Goal: Task Accomplishment & Management: Complete application form

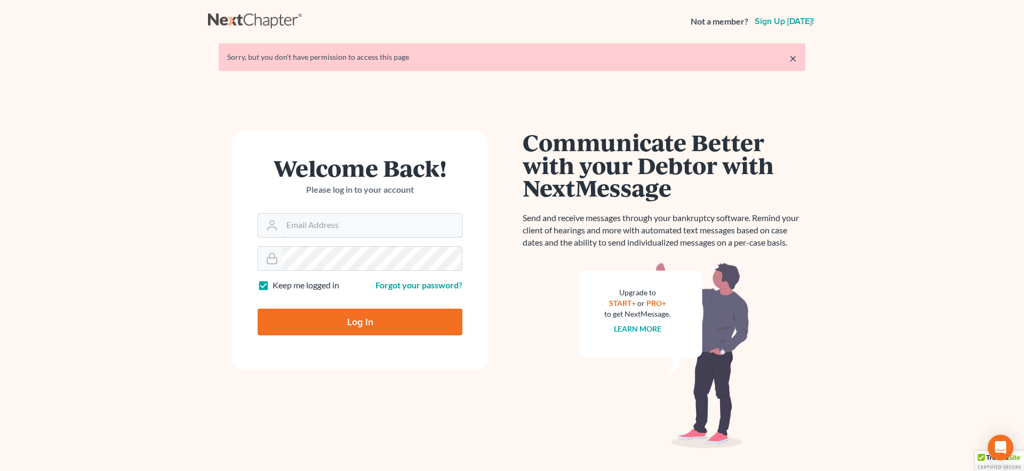
type input "[EMAIL_ADDRESS][DOMAIN_NAME]"
click at [329, 323] on input "Log In" at bounding box center [360, 321] width 205 height 27
type input "Thinking..."
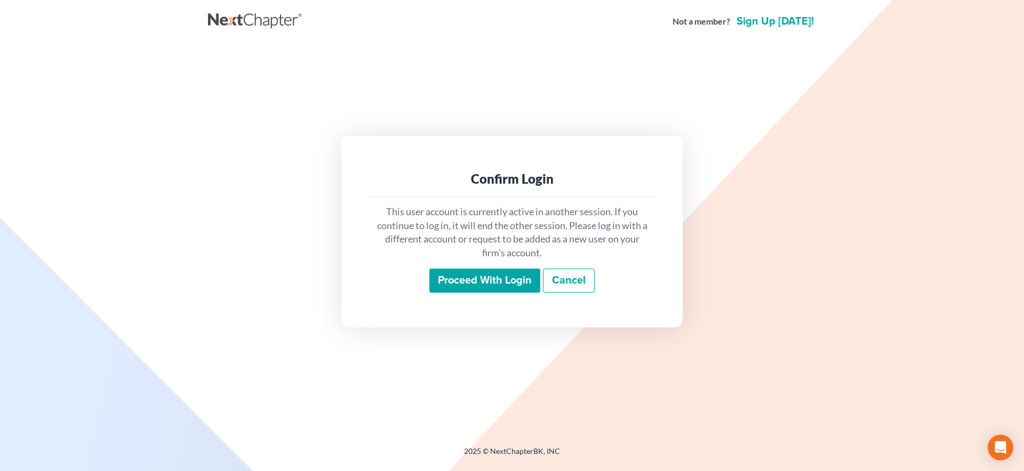
click at [517, 287] on input "Proceed with login" at bounding box center [484, 280] width 111 height 25
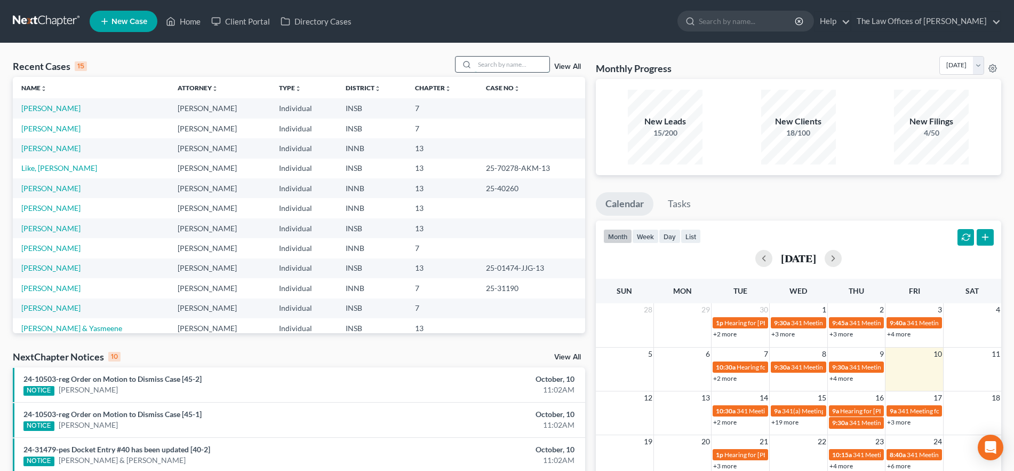
click at [493, 59] on input "search" at bounding box center [512, 64] width 75 height 15
type input "lockhart"
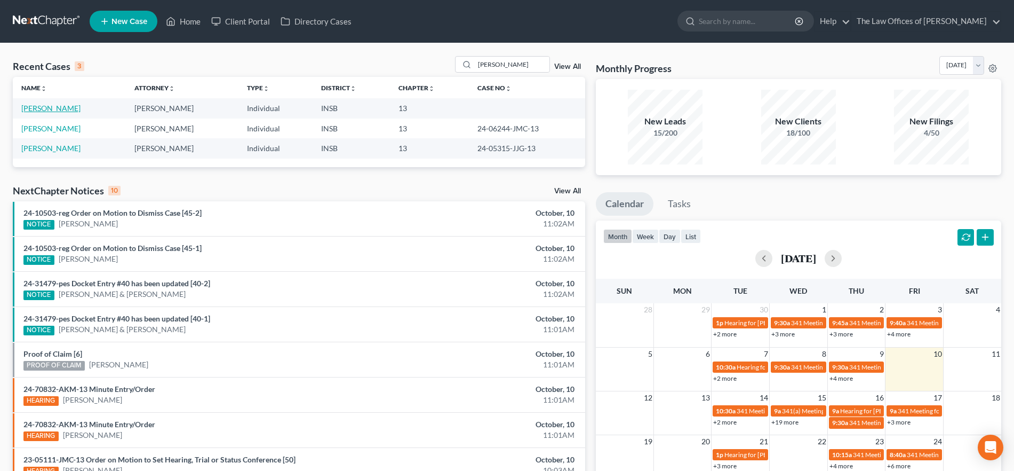
click at [50, 109] on link "Lockhart, LaShondra" at bounding box center [50, 107] width 59 height 9
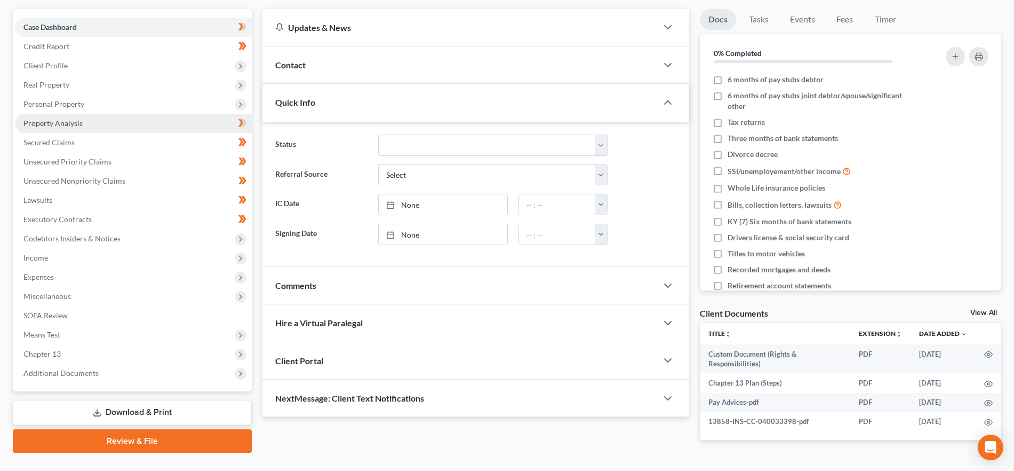
scroll to position [120, 0]
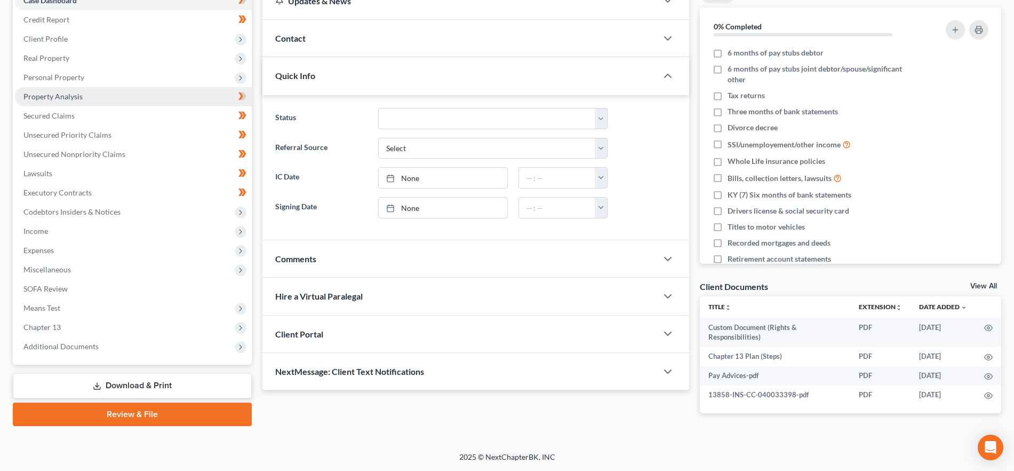
click at [72, 95] on span "Property Analysis" at bounding box center [52, 96] width 59 height 9
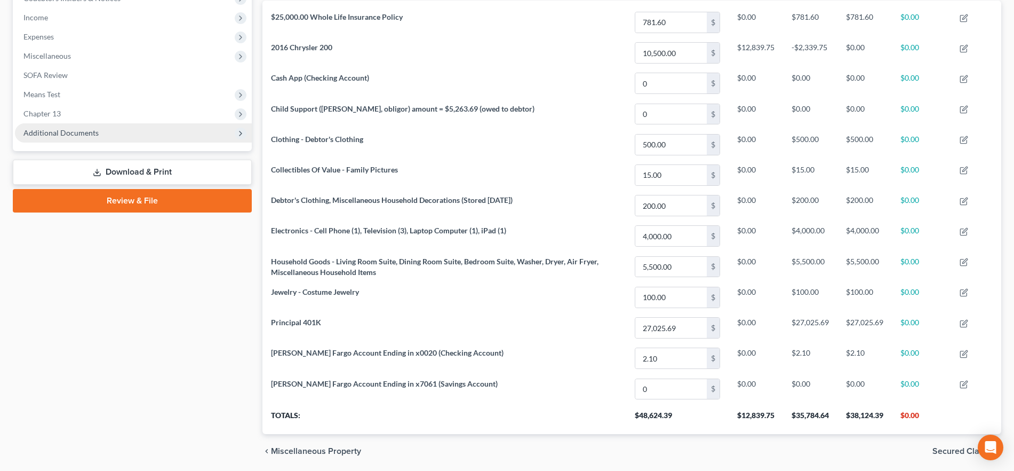
click at [100, 128] on span "Additional Documents" at bounding box center [133, 132] width 237 height 19
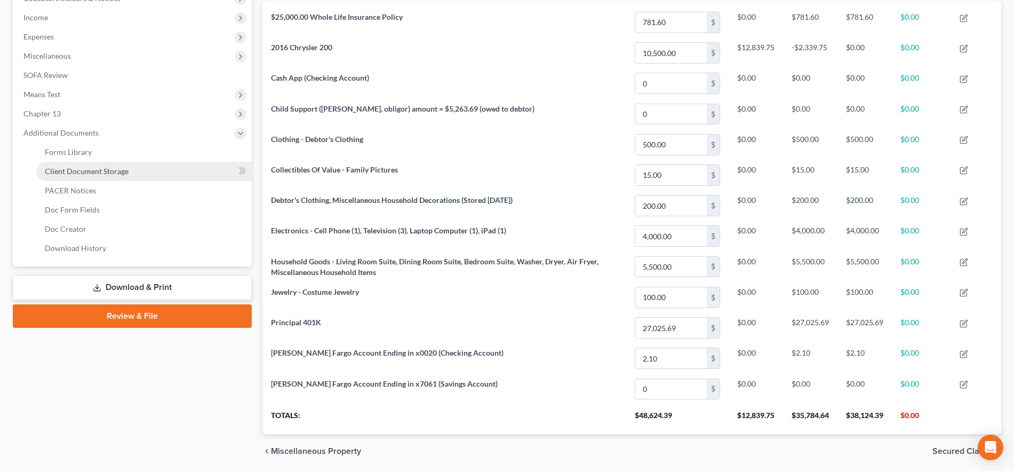
click at [100, 169] on span "Client Document Storage" at bounding box center [87, 170] width 84 height 9
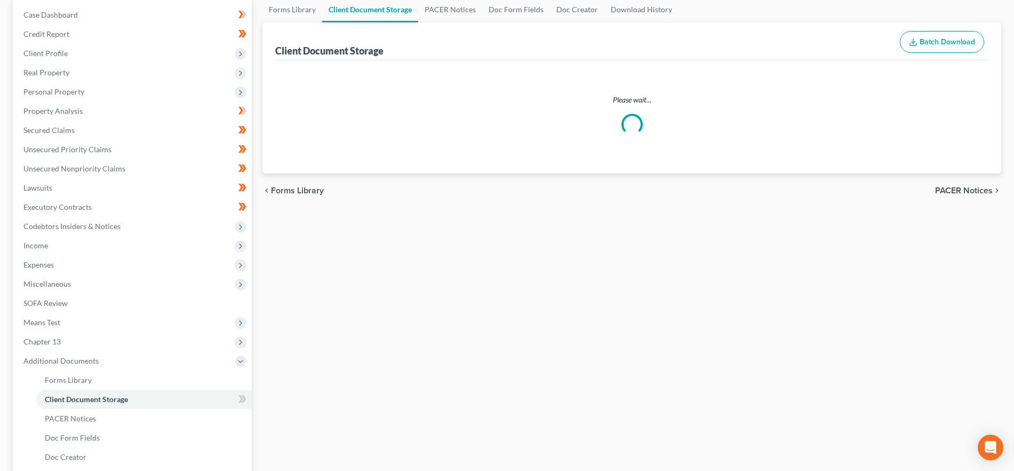
select select "9"
select select "15"
select select "6"
select select "18"
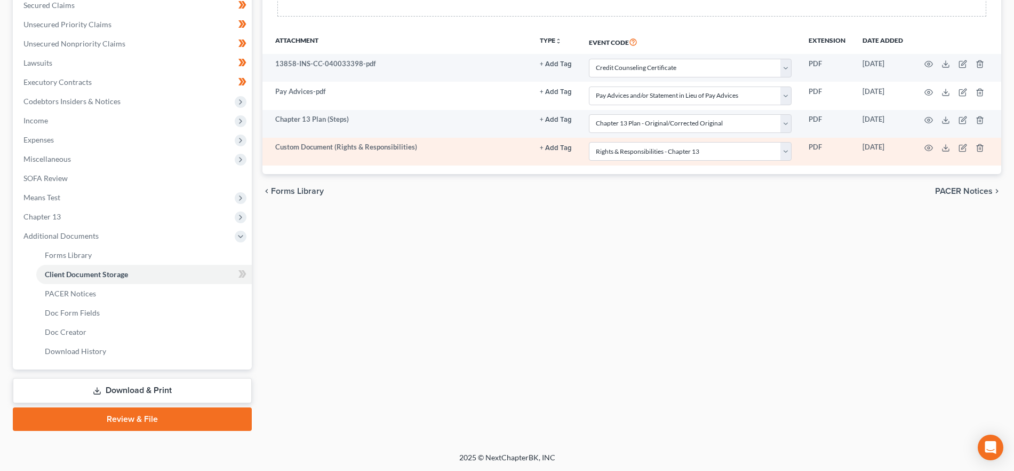
scroll to position [231, 0]
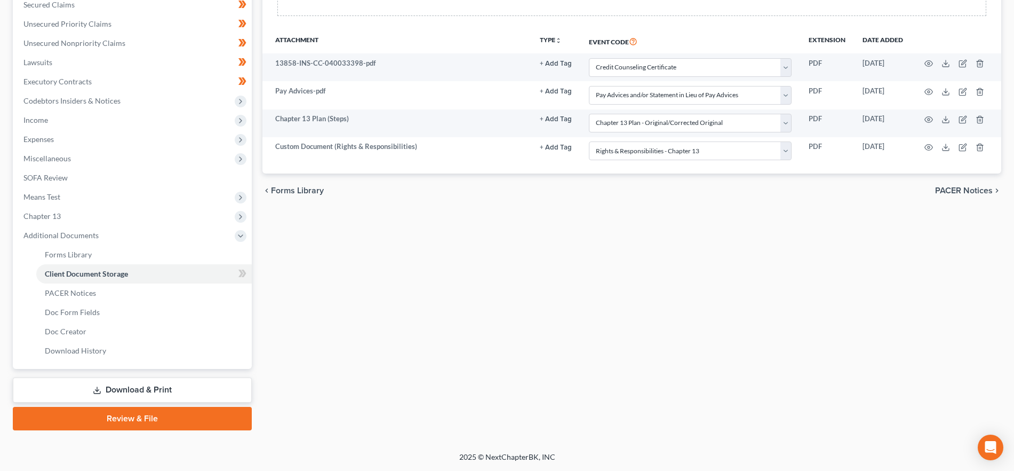
click at [177, 418] on link "Review & File" at bounding box center [132, 418] width 239 height 23
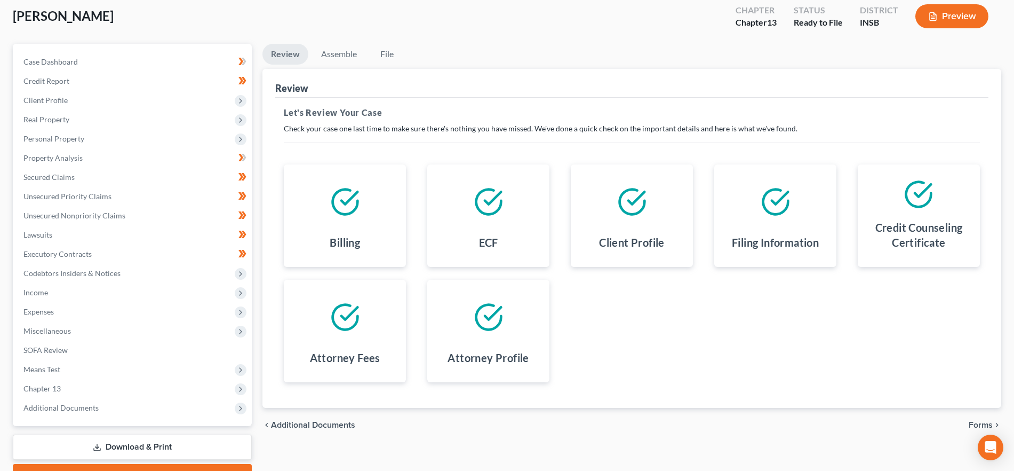
scroll to position [116, 0]
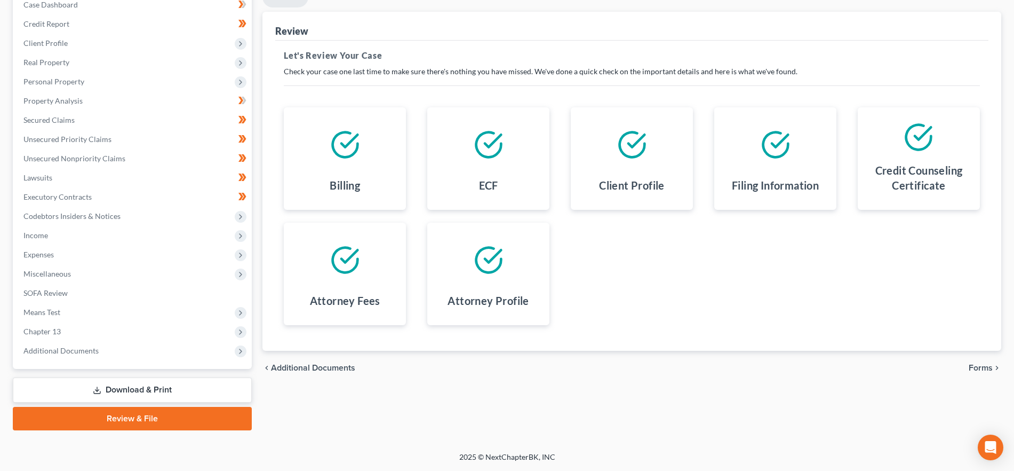
click at [988, 370] on span "Forms" at bounding box center [981, 367] width 24 height 9
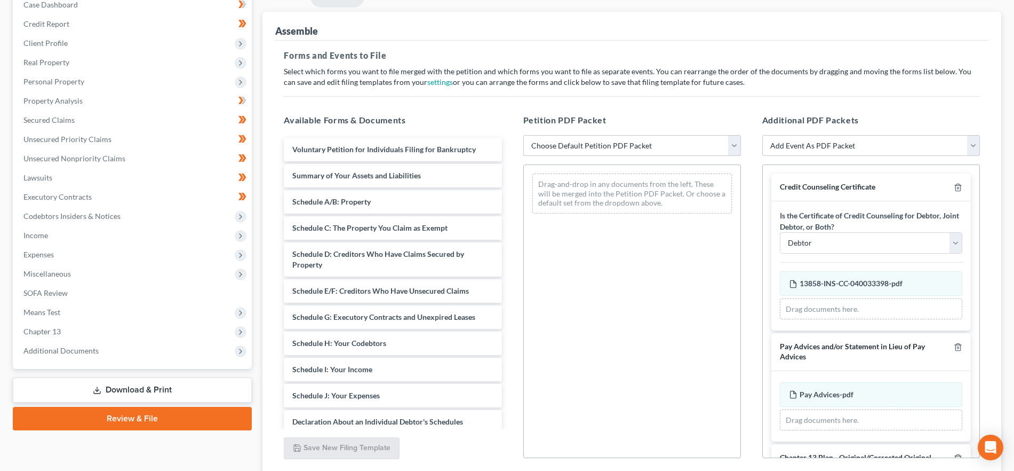
click at [604, 146] on select "Choose Default Petition PDF Packet Emergency Filing (Voluntary Petition and Cre…" at bounding box center [632, 145] width 218 height 21
select select "1"
click at [523, 135] on select "Choose Default Petition PDF Packet Emergency Filing (Voluntary Petition and Cre…" at bounding box center [632, 145] width 218 height 21
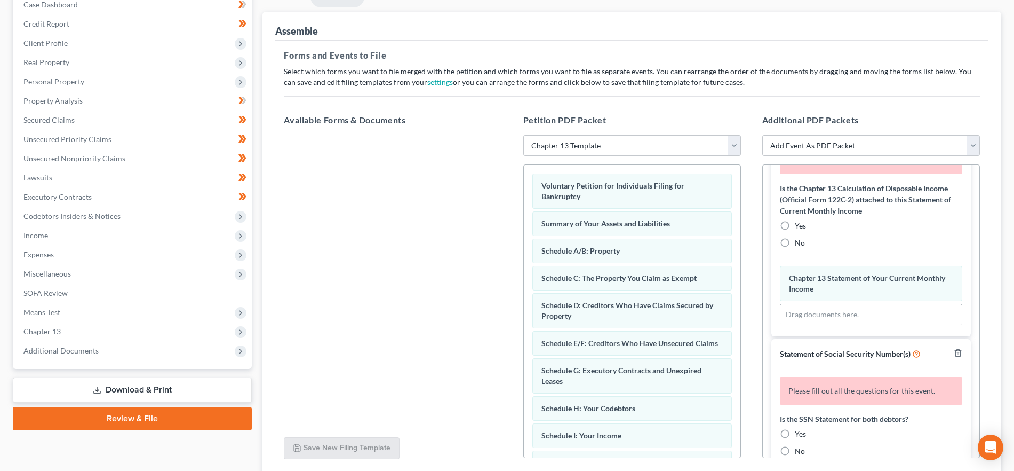
scroll to position [800, 0]
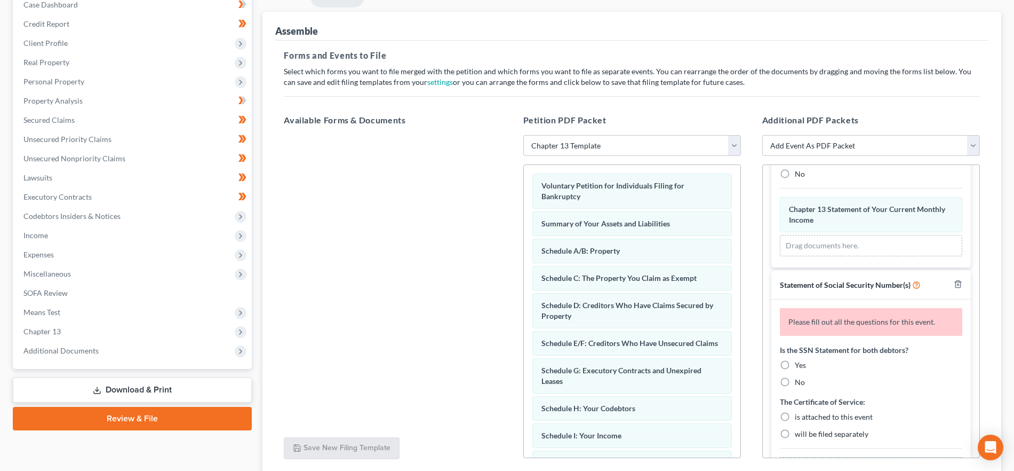
click at [795, 179] on label "No" at bounding box center [800, 174] width 10 height 11
click at [799, 176] on input "No" at bounding box center [802, 172] width 7 height 7
radio input "true"
click at [795, 370] on label "Yes" at bounding box center [800, 365] width 11 height 11
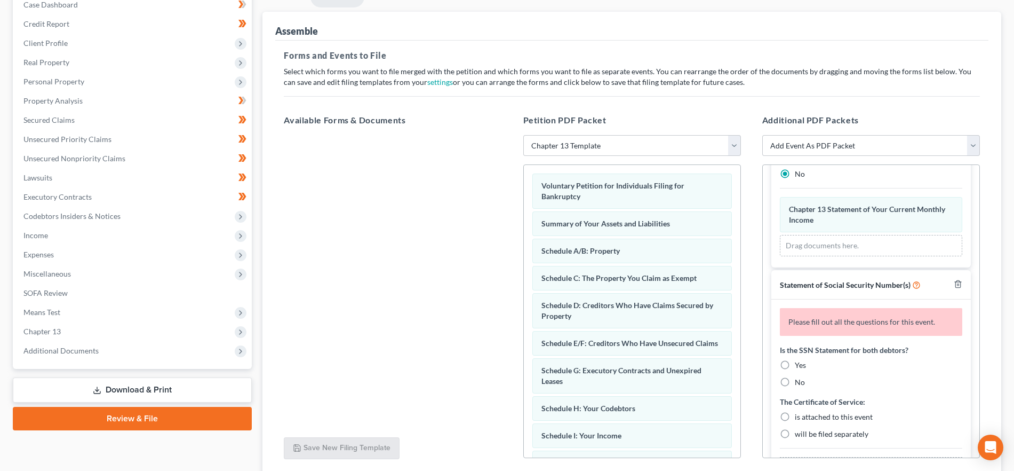
click at [799, 367] on input "Yes" at bounding box center [802, 363] width 7 height 7
radio input "true"
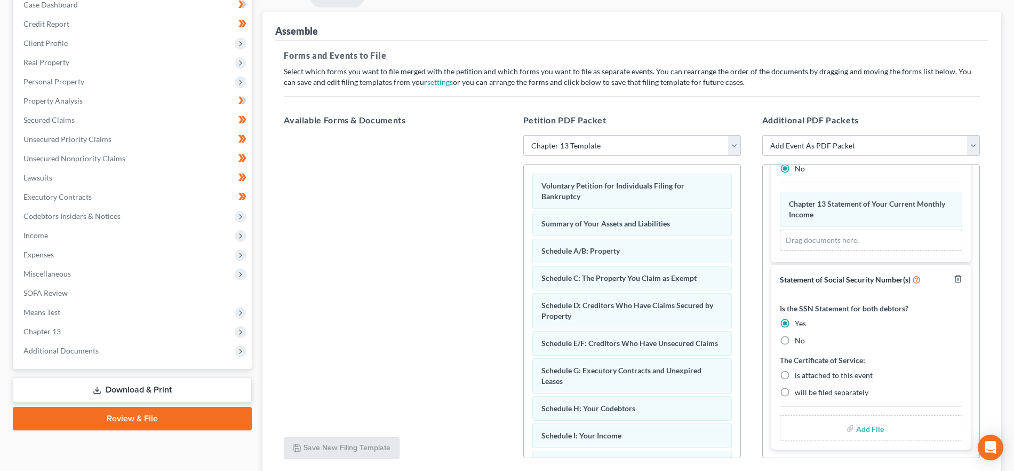
scroll to position [780, 0]
click at [812, 378] on span "is attached to this event" at bounding box center [834, 374] width 78 height 9
click at [806, 377] on input "is attached to this event" at bounding box center [802, 373] width 7 height 7
radio input "true"
click at [847, 433] on div "Add File" at bounding box center [871, 428] width 182 height 26
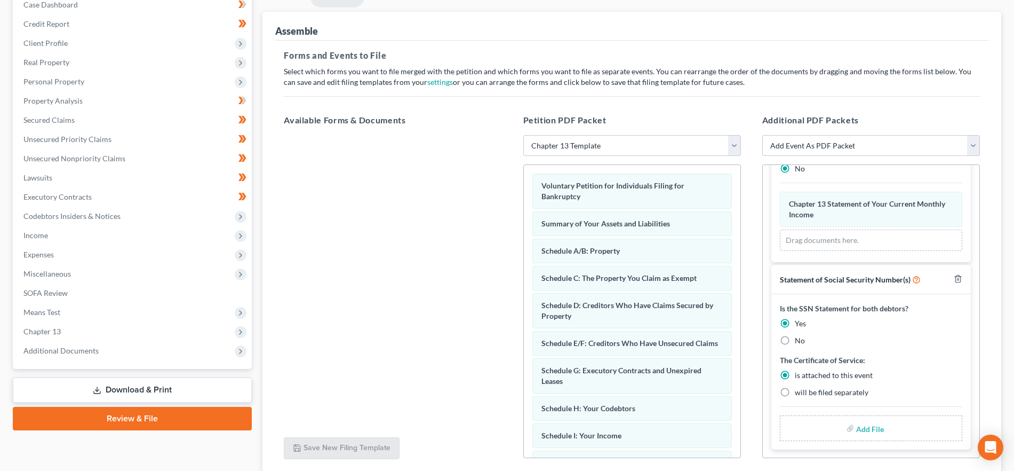
click at [863, 421] on input "file" at bounding box center [869, 427] width 26 height 19
type input "C:\fakepath\SSN.pdf"
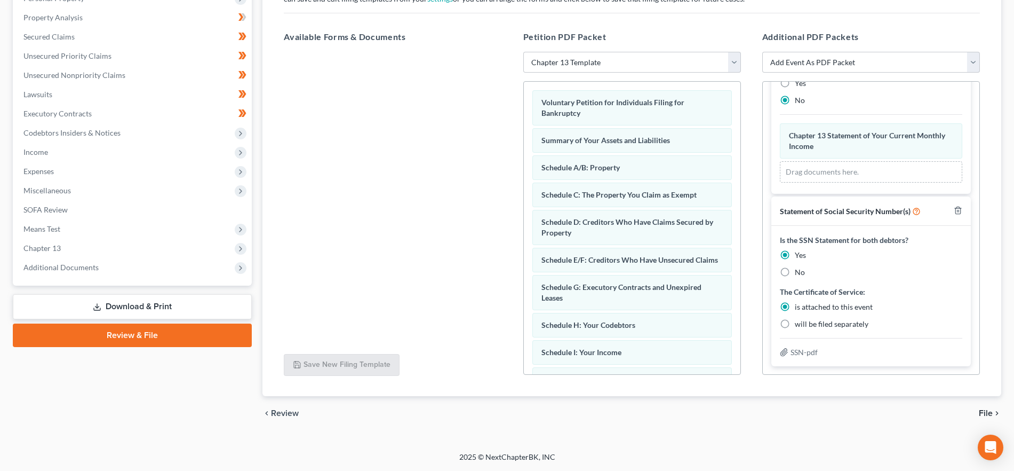
click at [981, 410] on span "File" at bounding box center [986, 413] width 14 height 9
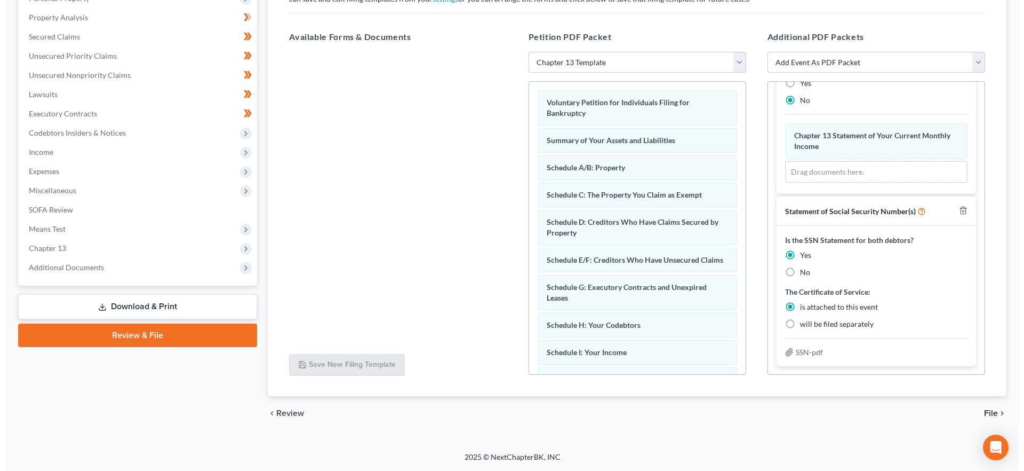
scroll to position [116, 0]
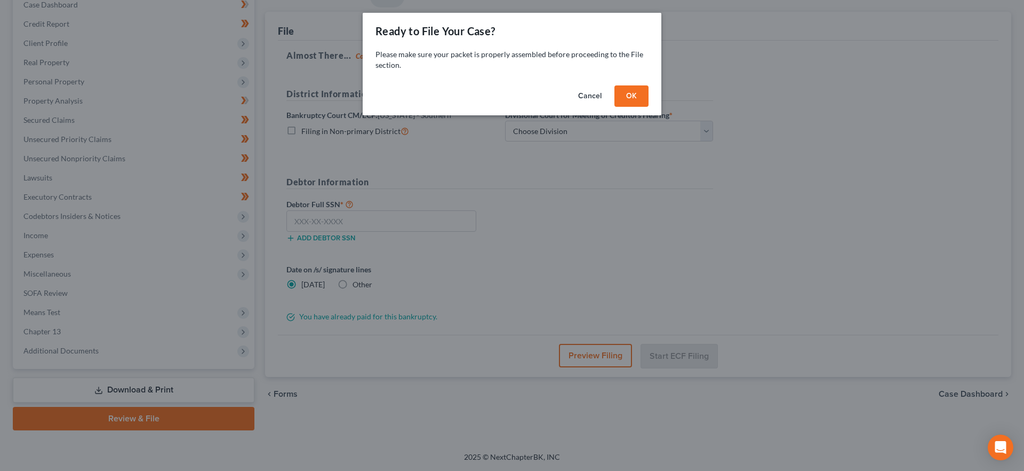
click at [631, 92] on button "OK" at bounding box center [632, 95] width 34 height 21
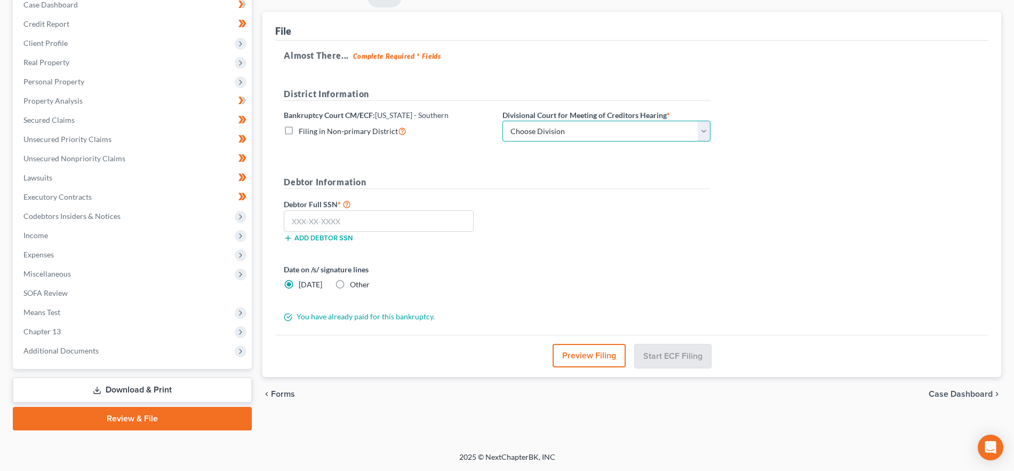
click at [617, 130] on select "Choose Division Evansville Indianapolis New Albany Terre Haute" at bounding box center [607, 131] width 208 height 21
select select "2"
click at [503, 121] on select "Choose Division Evansville Indianapolis New Albany Terre Haute" at bounding box center [607, 131] width 208 height 21
click at [361, 227] on input "text" at bounding box center [379, 220] width 190 height 21
paste input "465-83-6434"
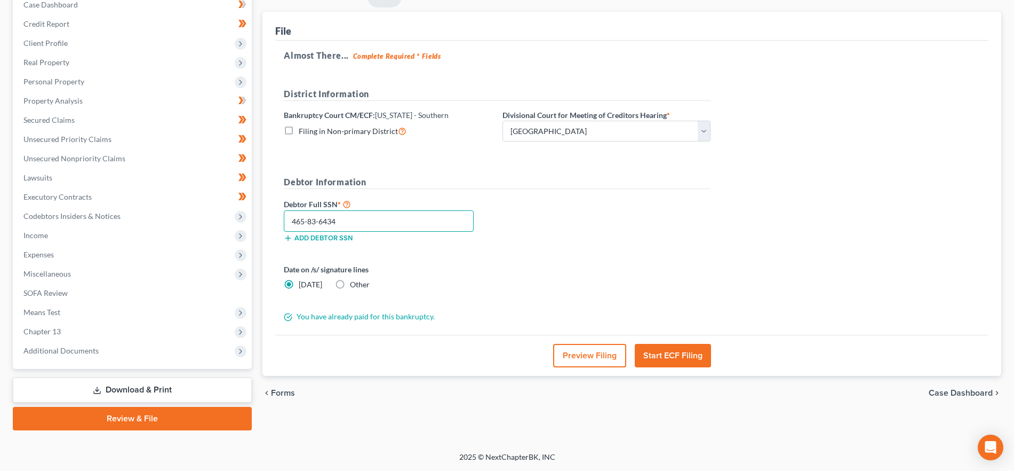
type input "465-83-6434"
click at [582, 353] on button "Preview Filing" at bounding box center [589, 355] width 73 height 23
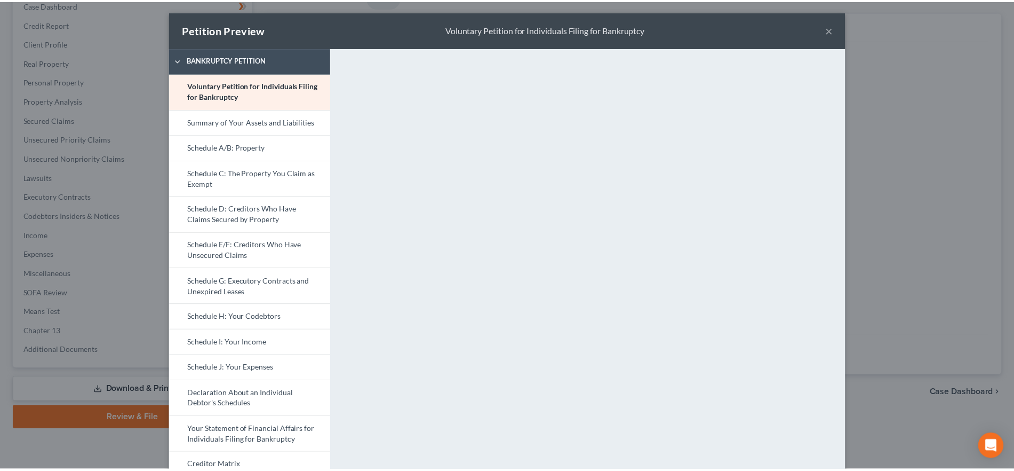
scroll to position [0, 0]
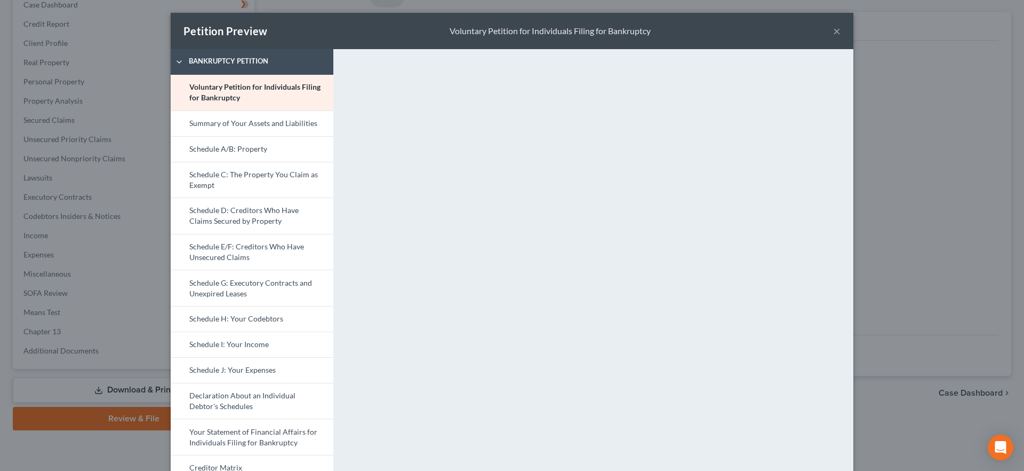
click at [837, 28] on div "Petition Preview Voluntary Petition for Individuals Filing for Bankruptcy ×" at bounding box center [512, 31] width 683 height 36
drag, startPoint x: 830, startPoint y: 29, endPoint x: 836, endPoint y: 27, distance: 6.1
click at [833, 29] on button "×" at bounding box center [836, 31] width 7 height 13
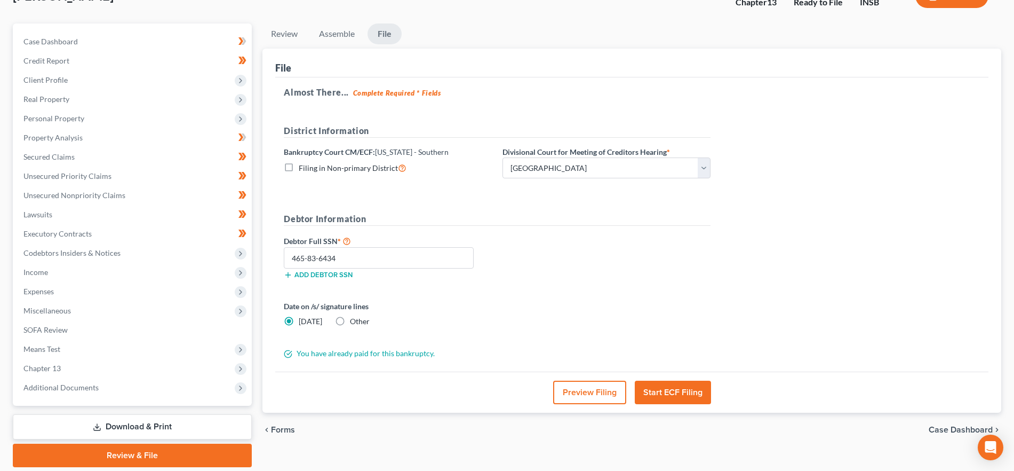
scroll to position [116, 0]
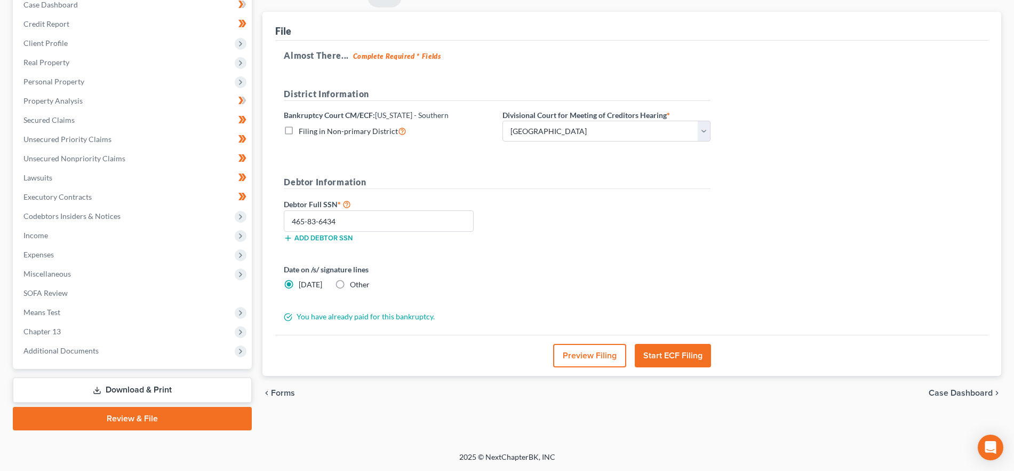
click at [670, 355] on button "Start ECF Filing" at bounding box center [673, 355] width 76 height 23
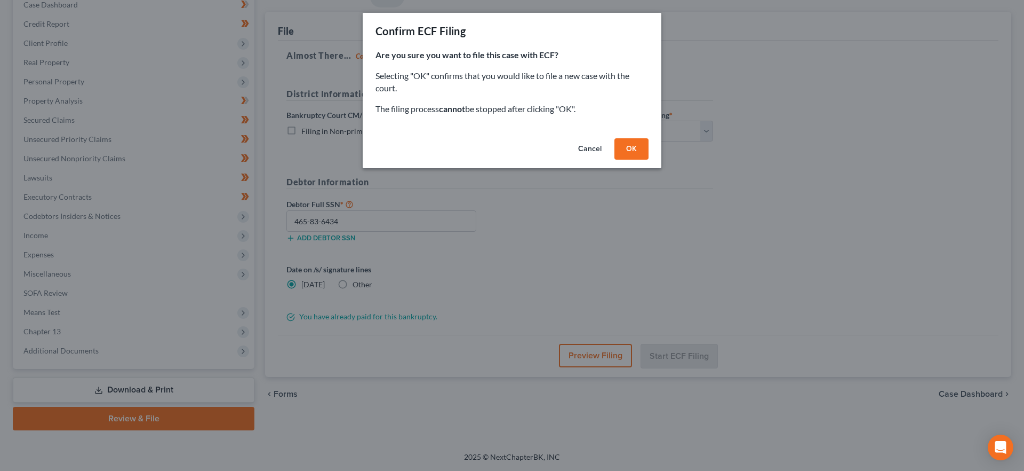
click at [634, 152] on button "OK" at bounding box center [632, 148] width 34 height 21
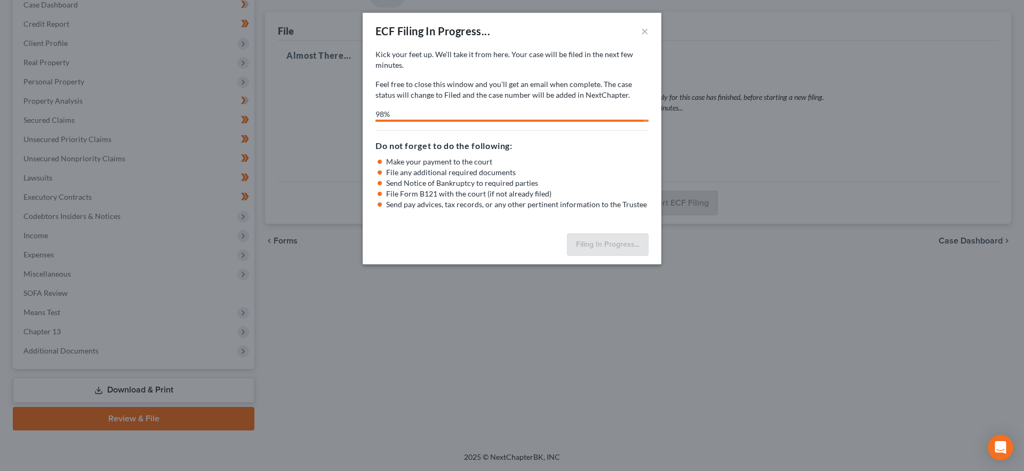
select select "2"
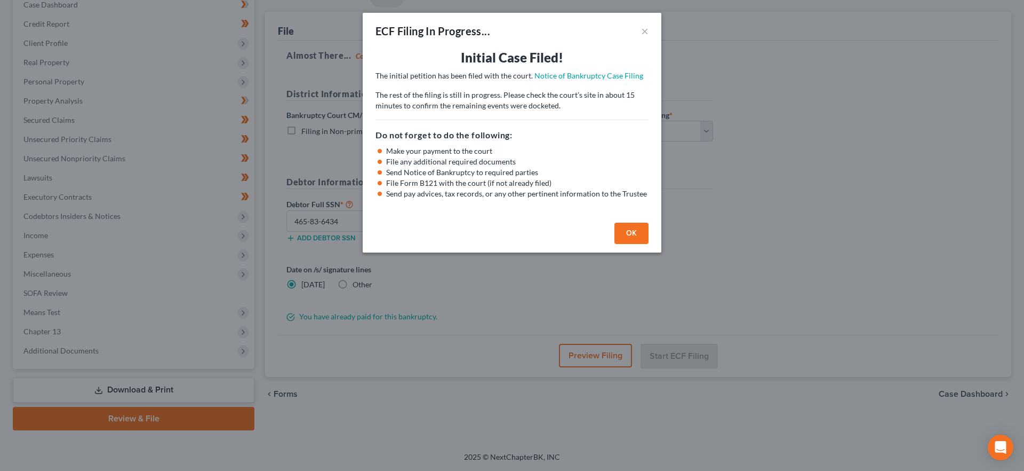
click at [622, 228] on button "OK" at bounding box center [632, 232] width 34 height 21
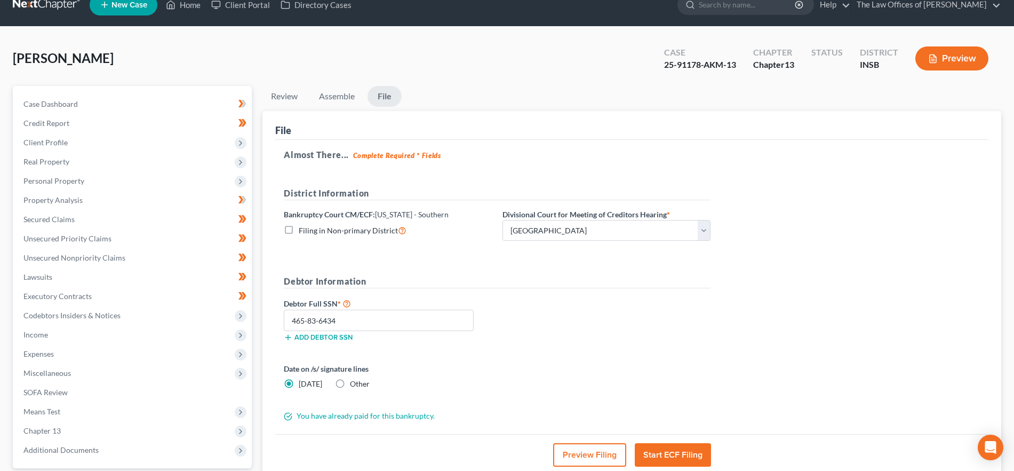
scroll to position [0, 0]
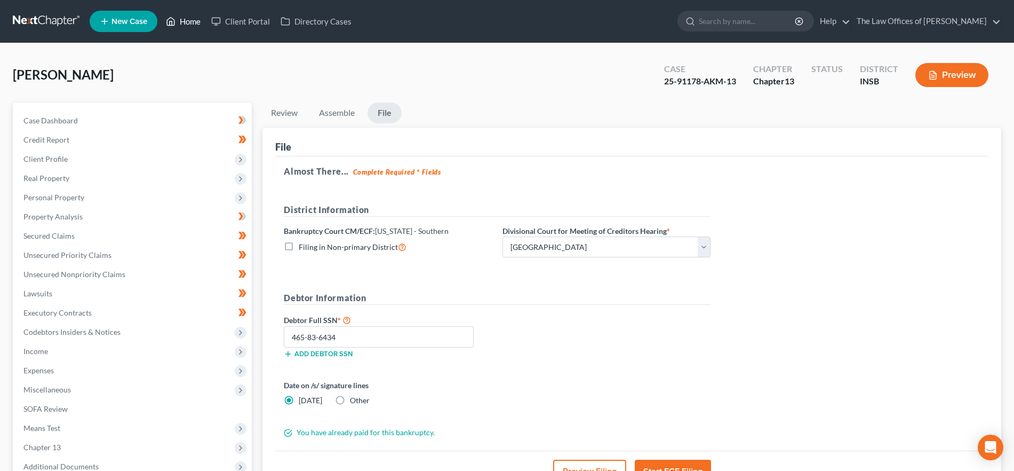
drag, startPoint x: 173, startPoint y: 14, endPoint x: 192, endPoint y: 21, distance: 20.4
click at [173, 15] on icon at bounding box center [171, 21] width 10 height 13
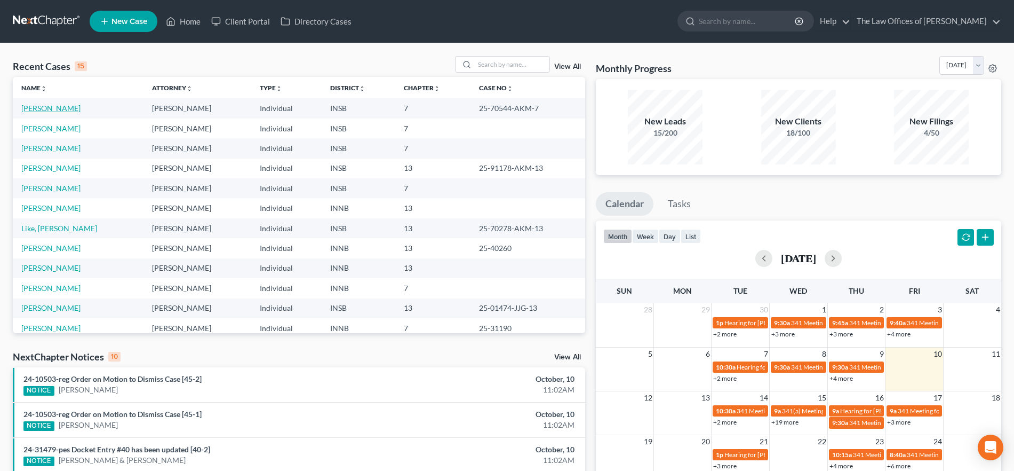
click at [62, 112] on link "Johnson, LaToya" at bounding box center [50, 107] width 59 height 9
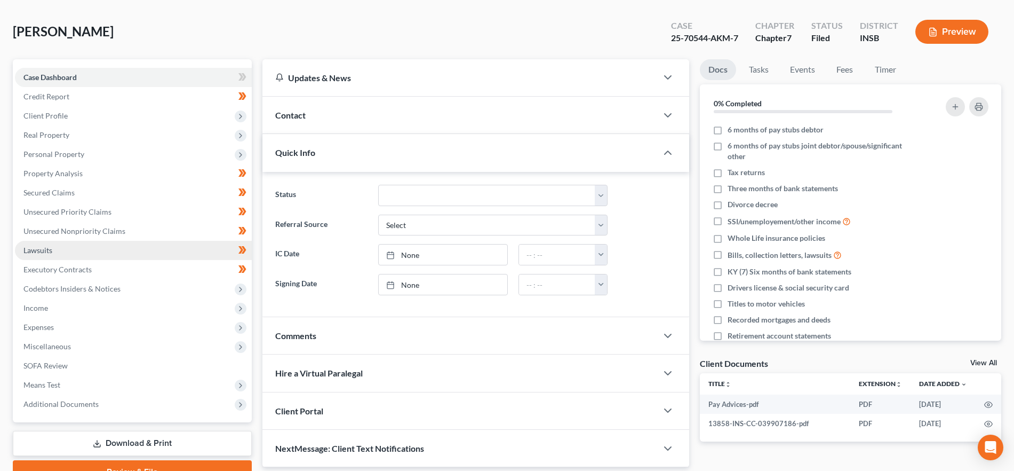
scroll to position [97, 0]
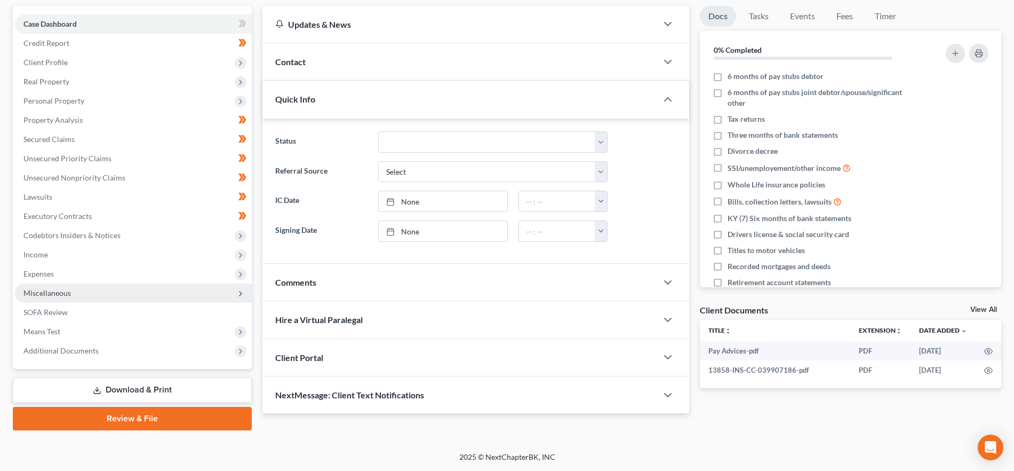
click at [100, 290] on span "Miscellaneous" at bounding box center [133, 292] width 237 height 19
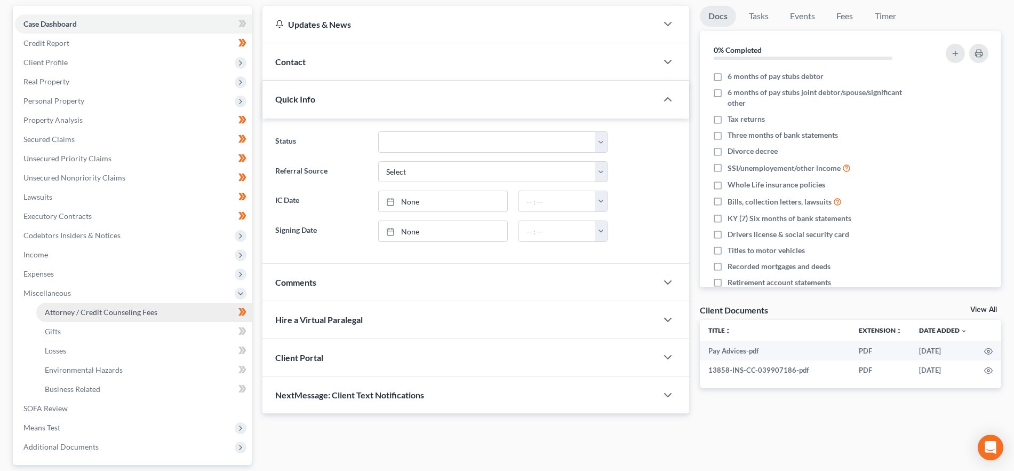
drag, startPoint x: 115, startPoint y: 310, endPoint x: 166, endPoint y: 320, distance: 51.6
click at [115, 311] on span "Attorney / Credit Counseling Fees" at bounding box center [101, 311] width 113 height 9
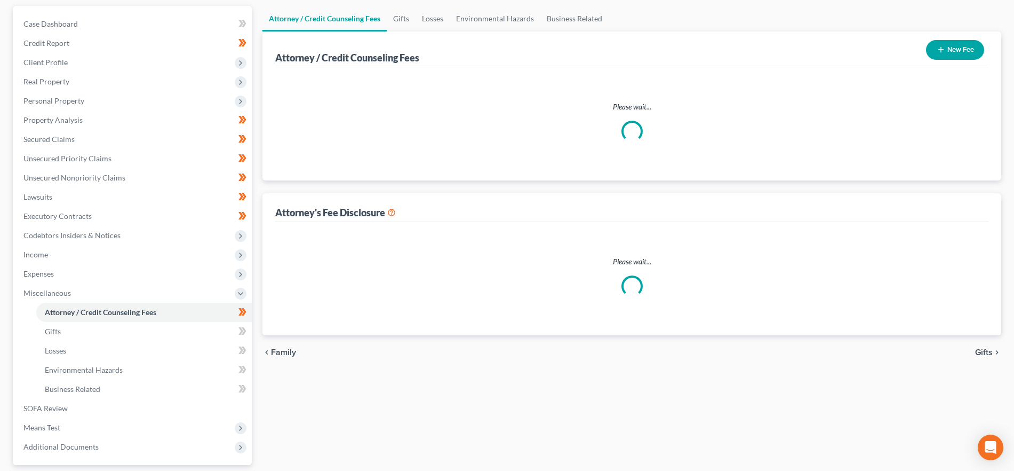
scroll to position [12, 0]
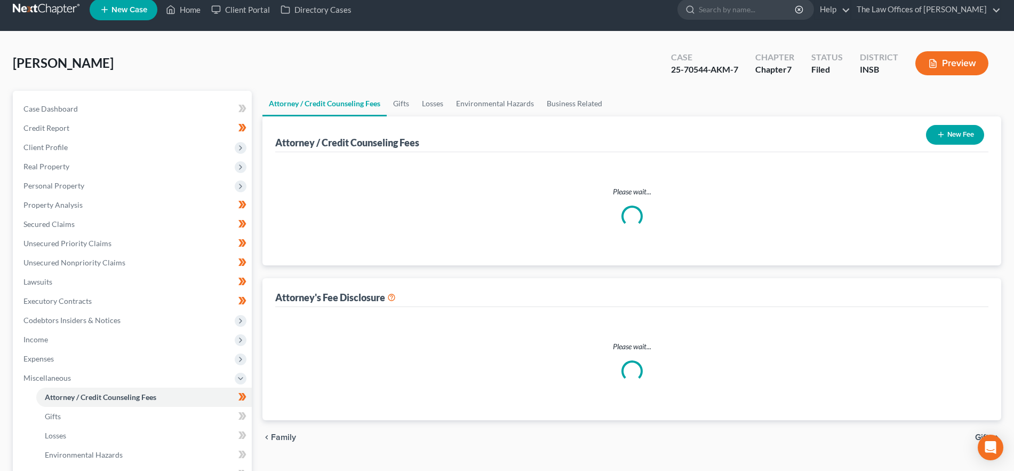
select select "18"
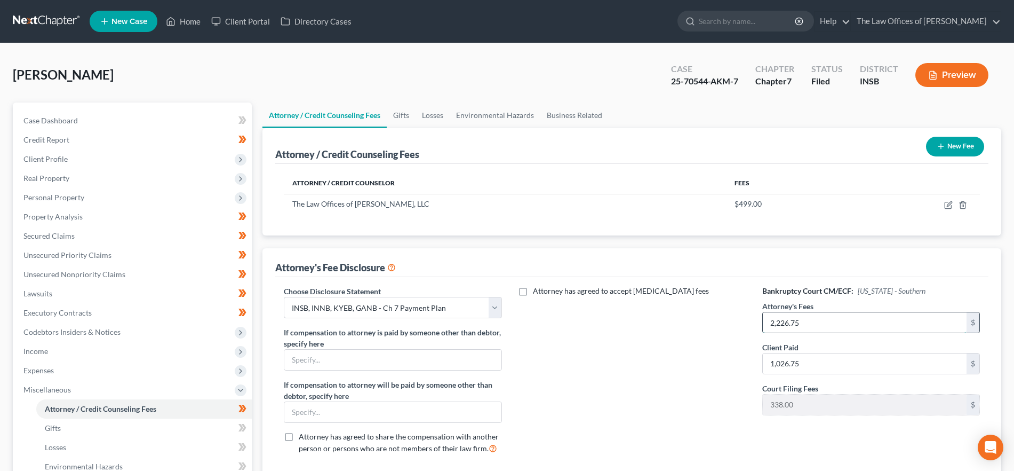
click at [811, 323] on input "2,226.75" at bounding box center [865, 322] width 204 height 20
click at [775, 323] on input "2,226.75" at bounding box center [865, 322] width 204 height 20
type input "2,260.75"
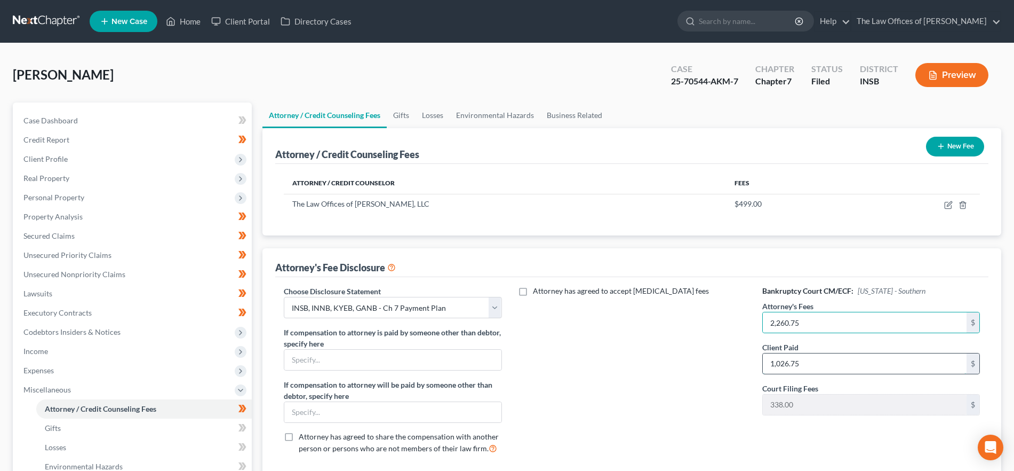
click at [812, 371] on input "1,026.75" at bounding box center [865, 363] width 204 height 20
click at [785, 362] on input "1,026.75" at bounding box center [865, 363] width 204 height 20
drag, startPoint x: 808, startPoint y: 362, endPoint x: 761, endPoint y: 365, distance: 47.1
click at [761, 365] on div "Bankruptcy Court CM/ECF: Indiana - Southern Attorney's Fees 2,260.75 $ Client P…" at bounding box center [871, 373] width 239 height 177
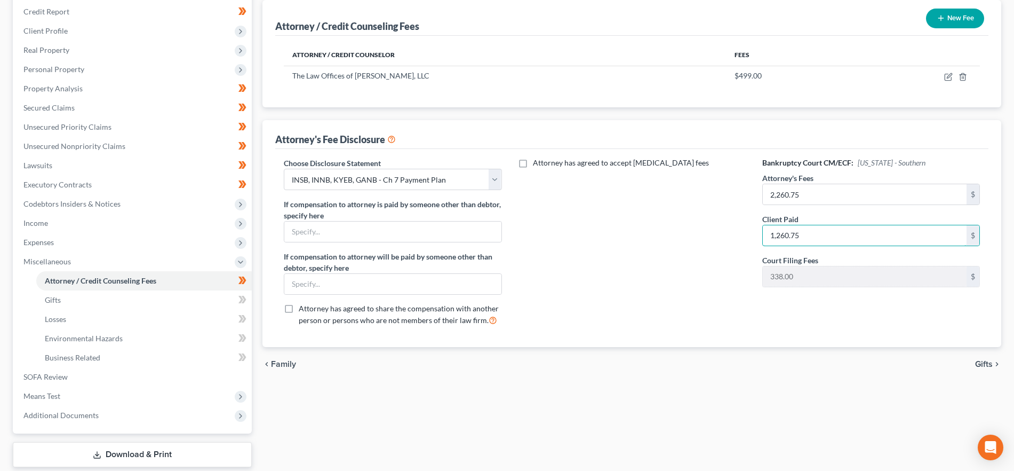
scroll to position [133, 0]
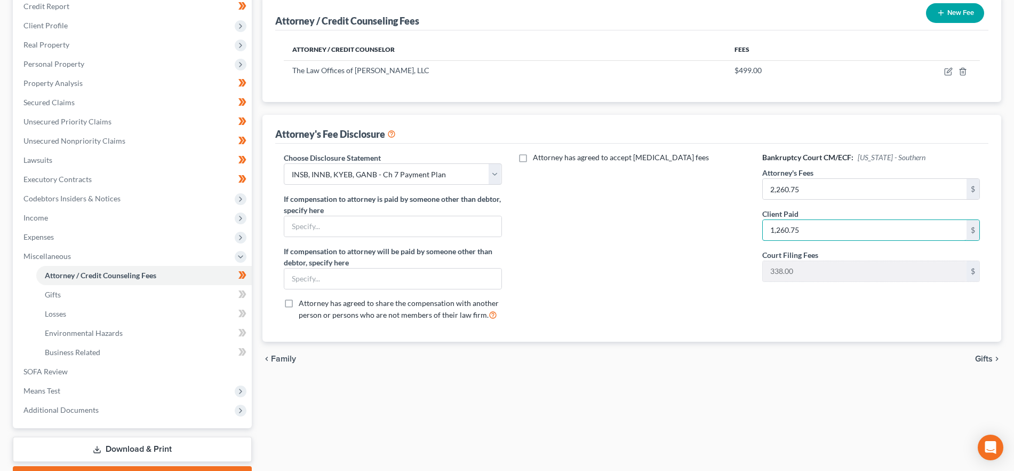
drag, startPoint x: 805, startPoint y: 227, endPoint x: 754, endPoint y: 235, distance: 51.3
click at [754, 235] on div "Bankruptcy Court CM/ECF: Indiana - Southern Attorney's Fees 2,260.75 $ Client P…" at bounding box center [871, 240] width 239 height 177
type input "1,060.75"
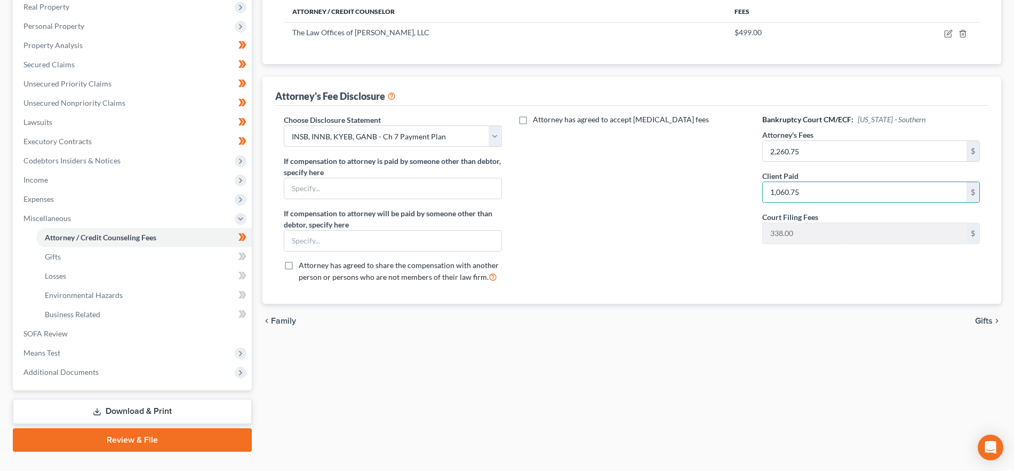
scroll to position [193, 0]
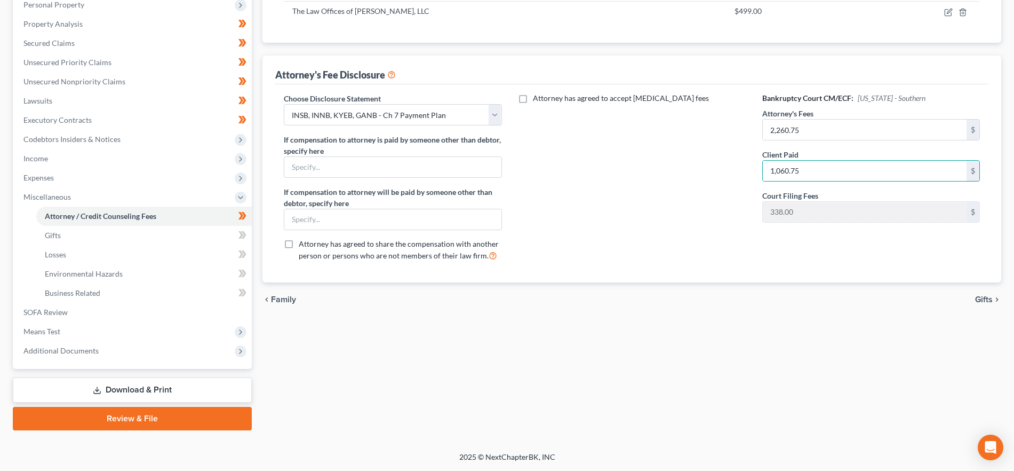
click at [165, 386] on link "Download & Print" at bounding box center [132, 389] width 239 height 25
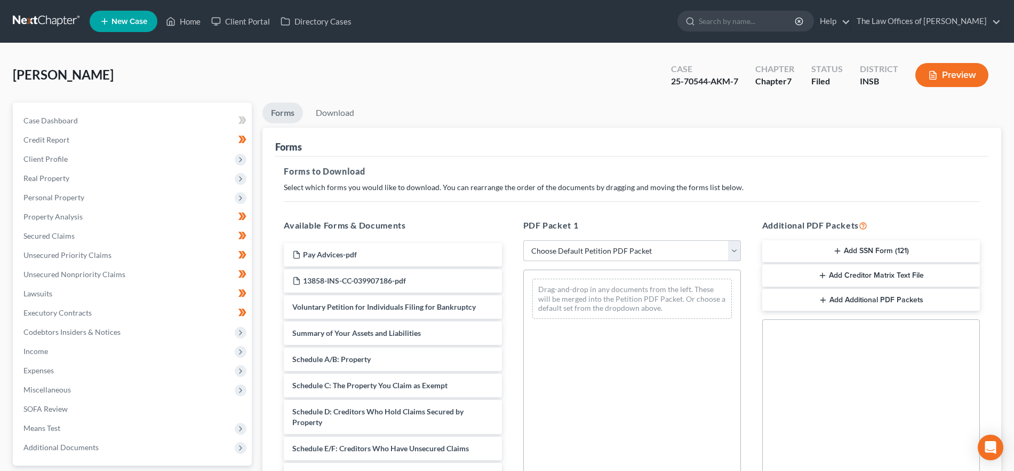
click at [624, 249] on select "Choose Default Petition PDF Packet Complete Bankruptcy Petition (all forms and …" at bounding box center [632, 250] width 218 height 21
select select "2"
click at [523, 240] on select "Choose Default Petition PDF Packet Complete Bankruptcy Petition (all forms and …" at bounding box center [632, 250] width 218 height 21
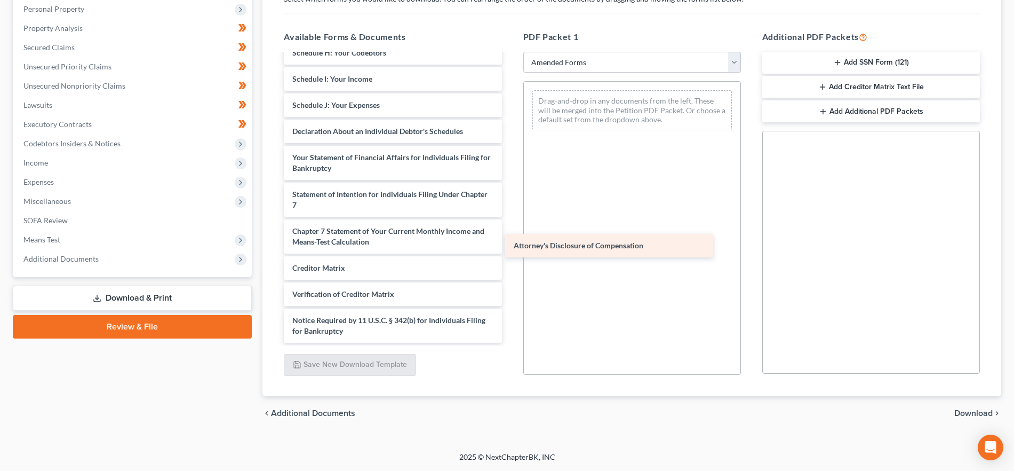
scroll to position [207, 0]
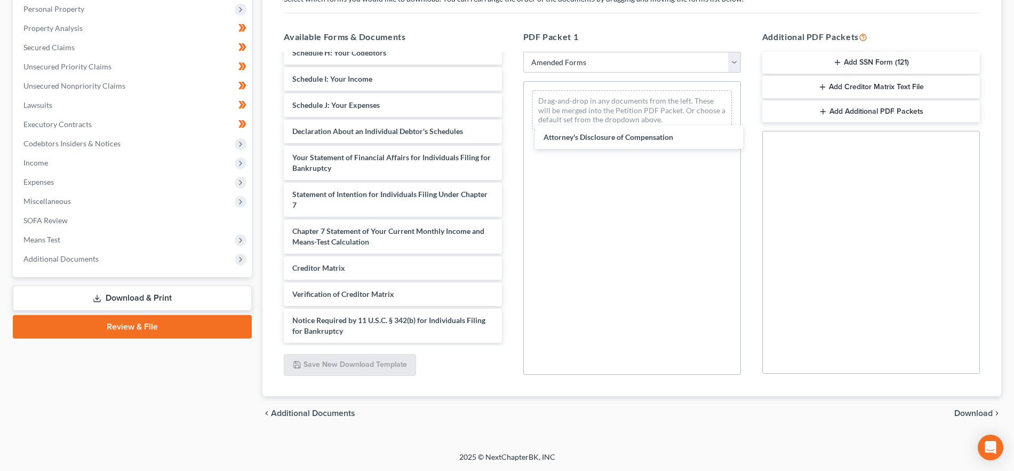
drag, startPoint x: 367, startPoint y: 337, endPoint x: 627, endPoint y: 98, distance: 353.5
click at [510, 123] on div "Attorney's Disclosure of Compensation Voluntary Petition for Individuals Filing…" at bounding box center [392, 94] width 235 height 495
click at [972, 411] on span "Download" at bounding box center [973, 413] width 38 height 9
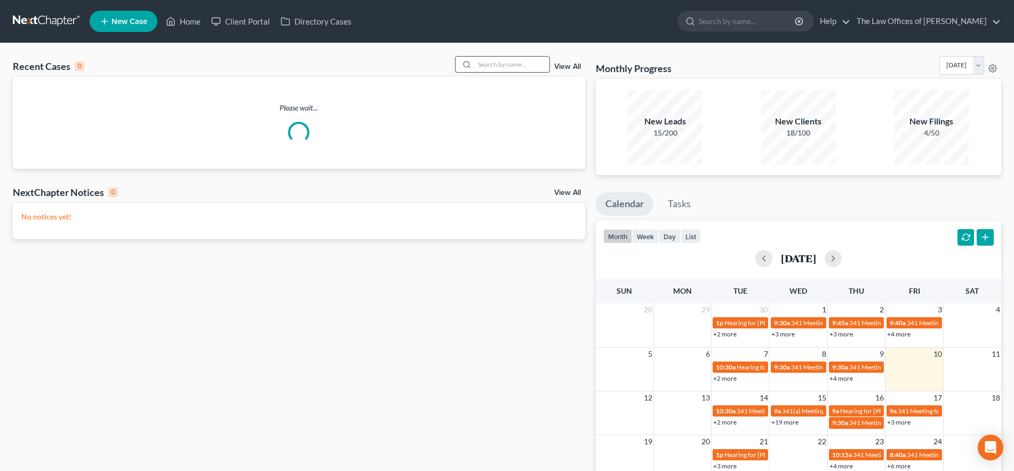
click at [532, 60] on input "search" at bounding box center [512, 64] width 75 height 15
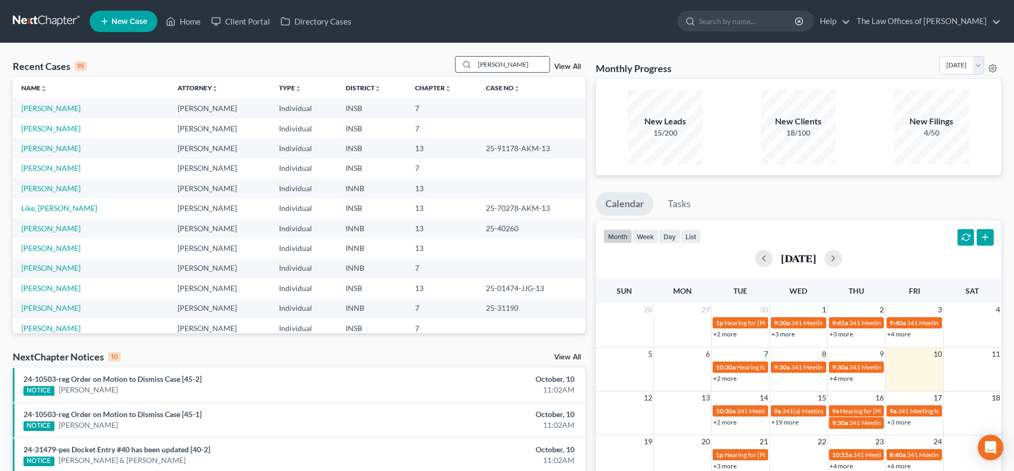
type input "johnson"
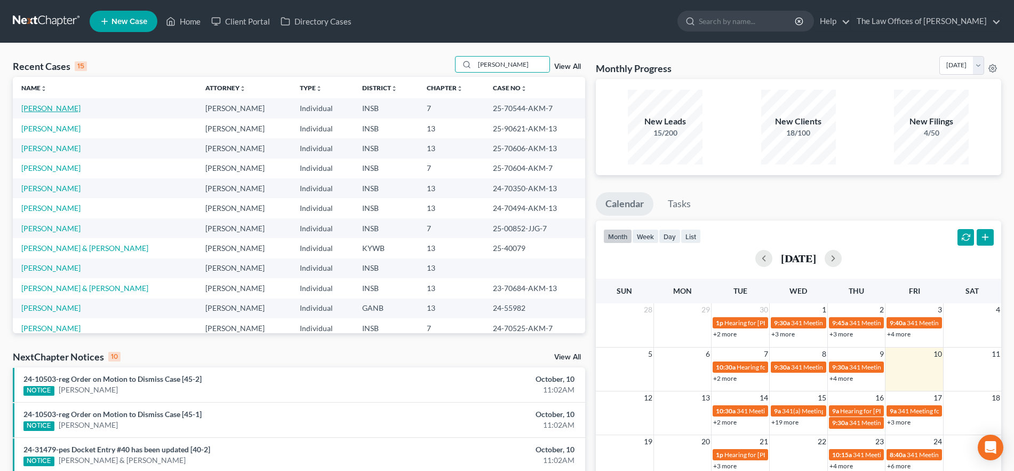
click at [53, 108] on link "Johnson, LaToya" at bounding box center [50, 107] width 59 height 9
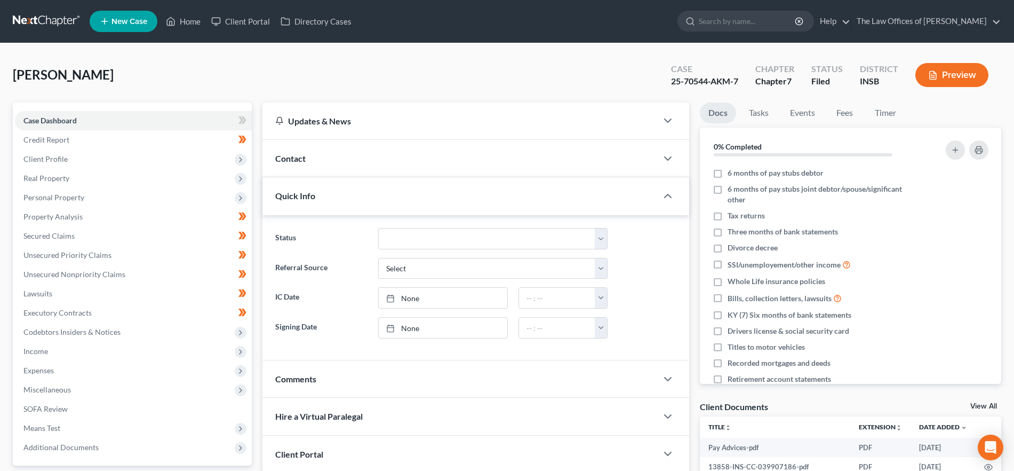
scroll to position [97, 0]
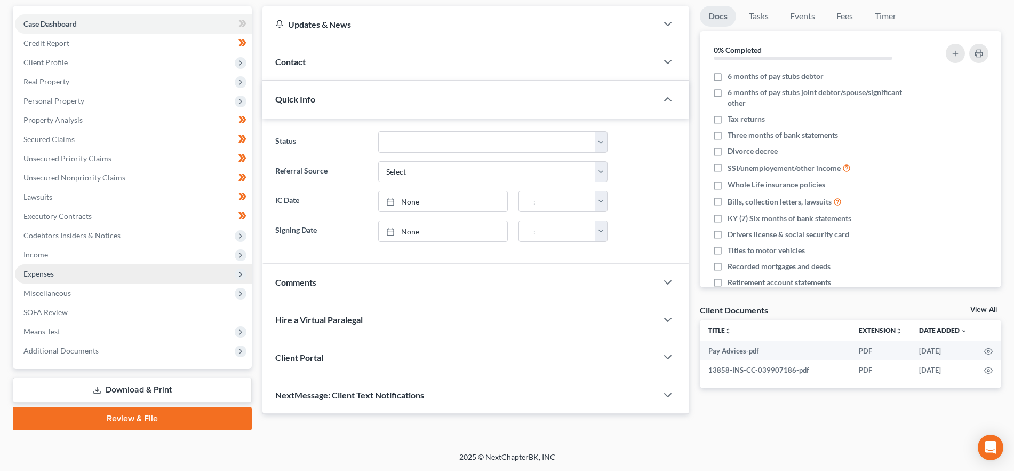
click at [113, 275] on span "Expenses" at bounding box center [133, 273] width 237 height 19
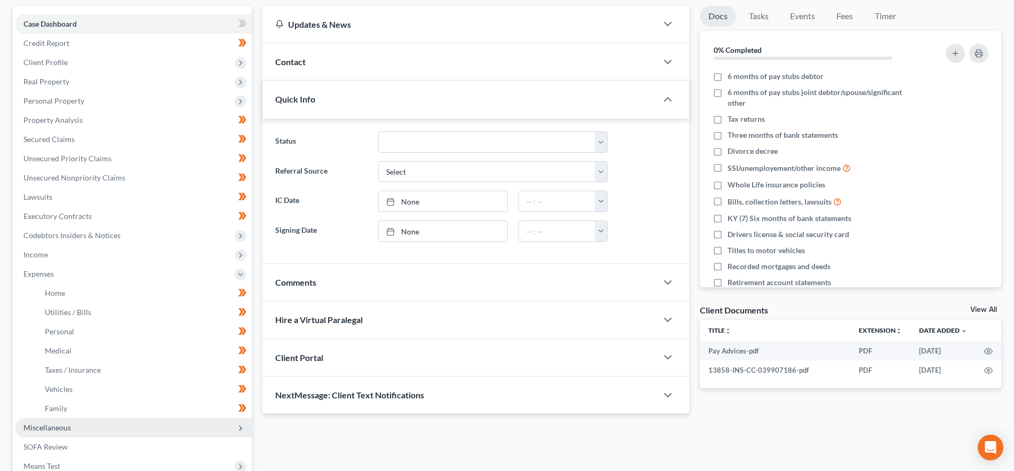
click at [79, 427] on span "Miscellaneous" at bounding box center [133, 427] width 237 height 19
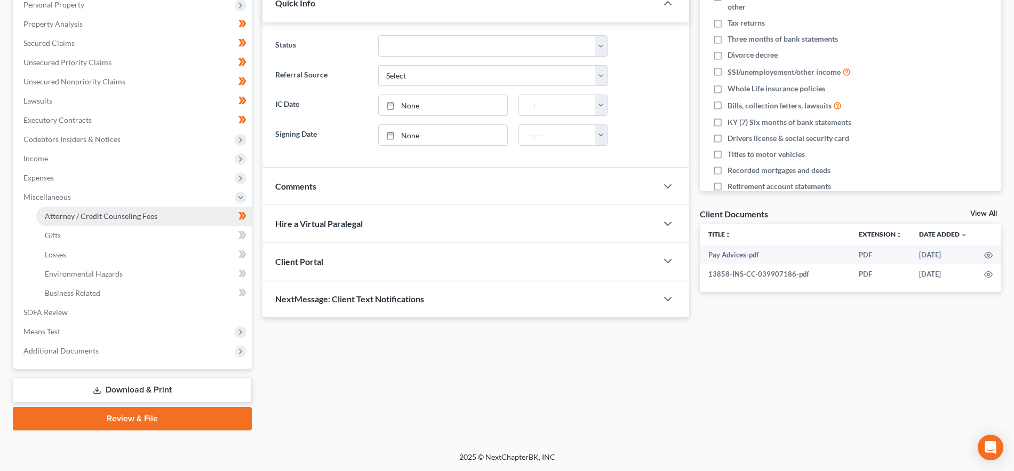
click at [134, 216] on span "Attorney / Credit Counseling Fees" at bounding box center [101, 215] width 113 height 9
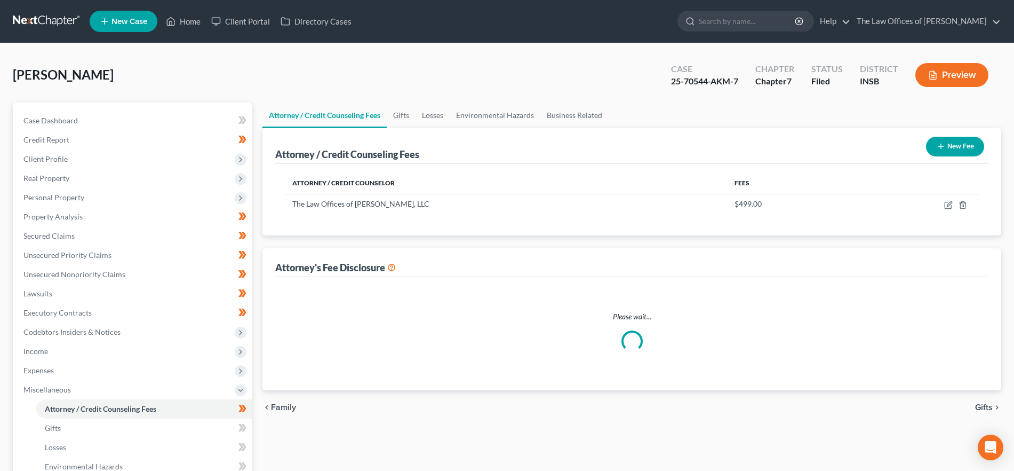
select select "18"
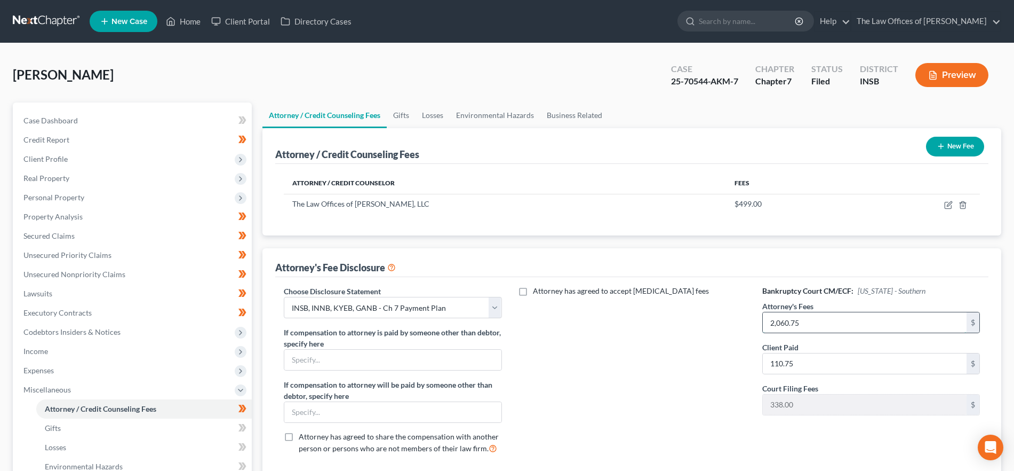
click at [805, 327] on input "2,060.75" at bounding box center [865, 322] width 204 height 20
type input "2,226.75"
click at [821, 361] on input "110.75" at bounding box center [865, 363] width 204 height 20
type input "1,026.75"
click at [753, 380] on div "Bankruptcy Court CM/ECF: Indiana - Southern Attorney's Fees 2,226.75 $ Client P…" at bounding box center [871, 373] width 239 height 177
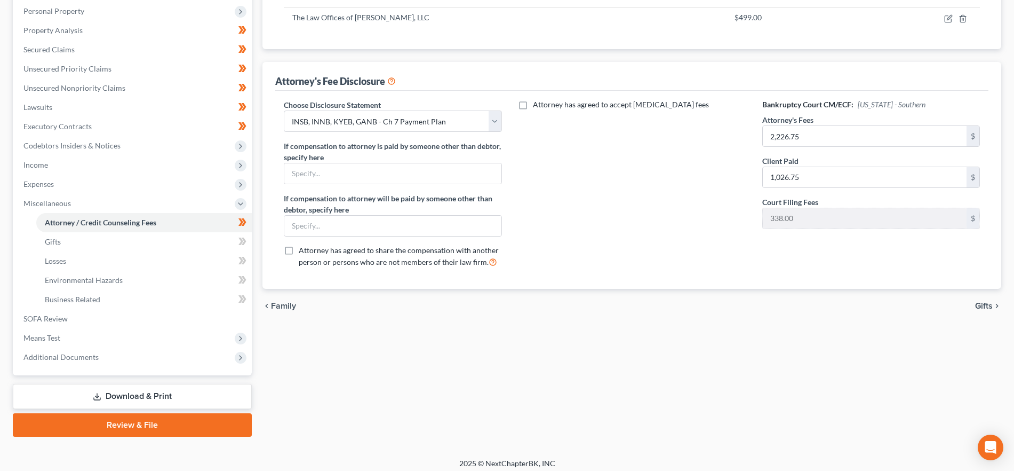
scroll to position [193, 0]
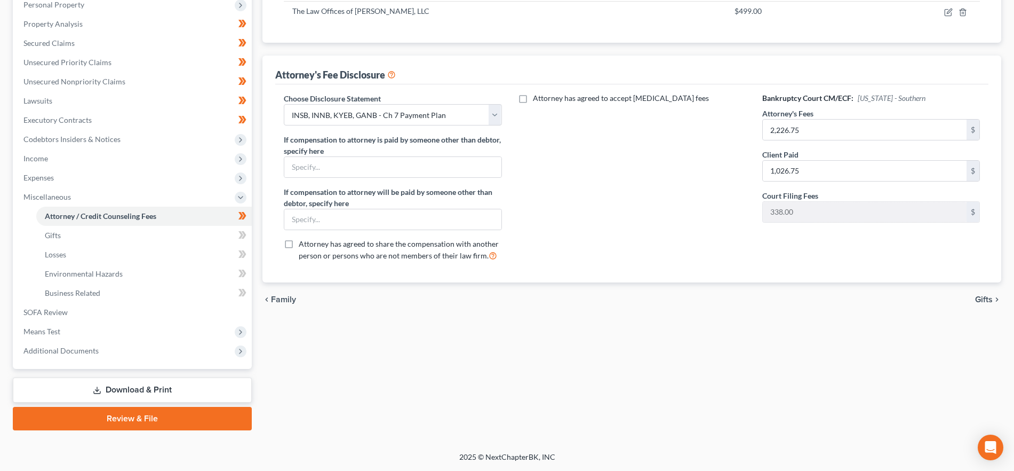
click at [141, 392] on link "Download & Print" at bounding box center [132, 389] width 239 height 25
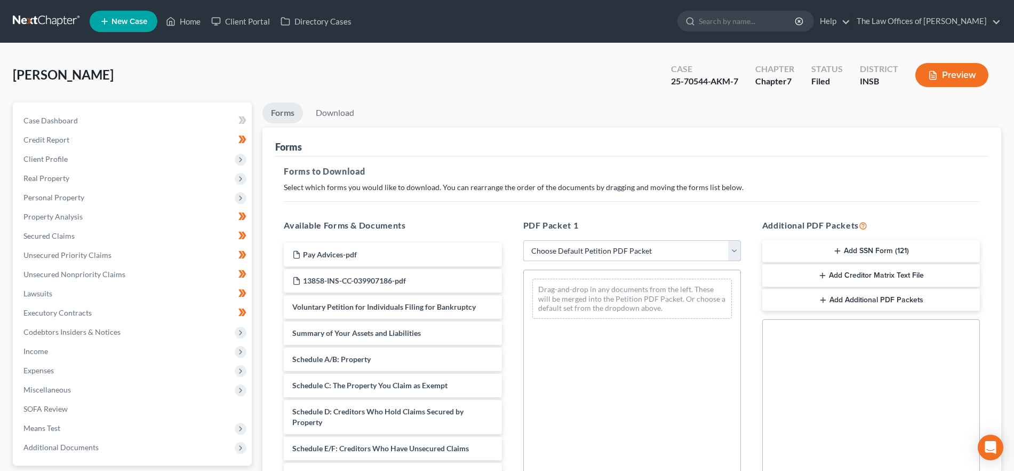
click at [647, 249] on select "Choose Default Petition PDF Packet Complete Bankruptcy Petition (all forms and …" at bounding box center [632, 250] width 218 height 21
select select "2"
click at [523, 240] on select "Choose Default Petition PDF Packet Complete Bankruptcy Petition (all forms and …" at bounding box center [632, 250] width 218 height 21
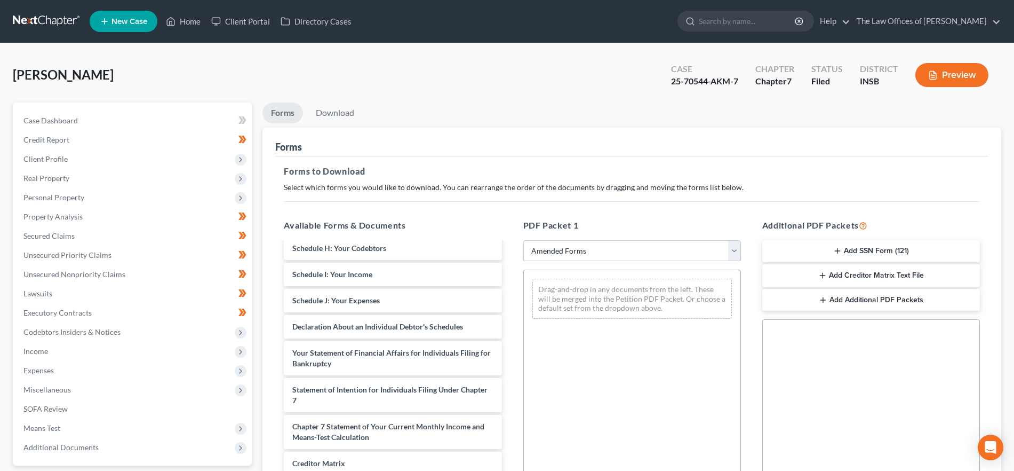
scroll to position [196, 0]
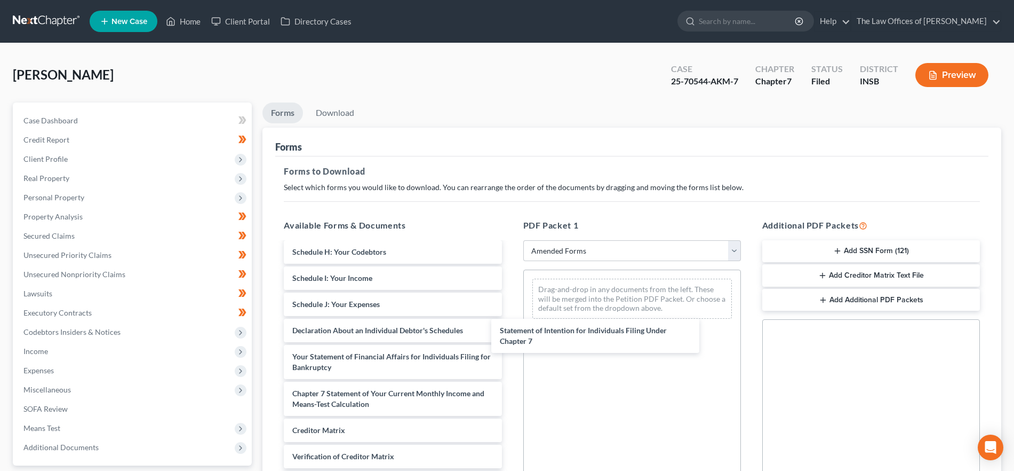
drag, startPoint x: 428, startPoint y: 387, endPoint x: 646, endPoint y: 305, distance: 233.0
click at [510, 307] on div "Statement of Intention for Individuals Filing Under Chapter 7 Voluntary Petitio…" at bounding box center [392, 288] width 235 height 484
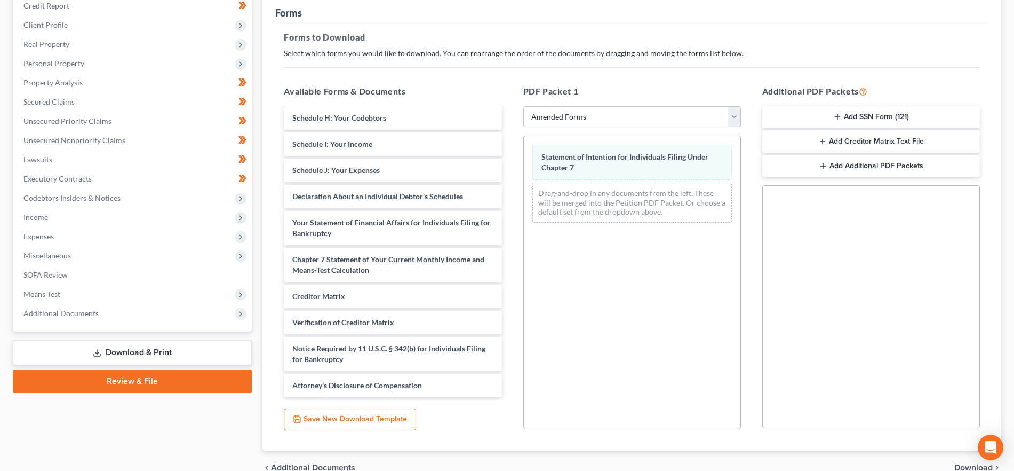
scroll to position [188, 0]
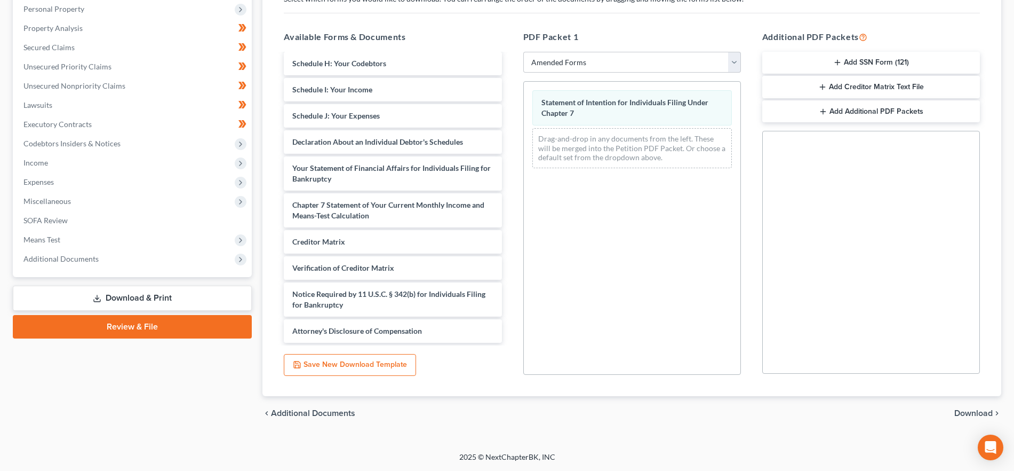
click at [962, 410] on span "Download" at bounding box center [973, 413] width 38 height 9
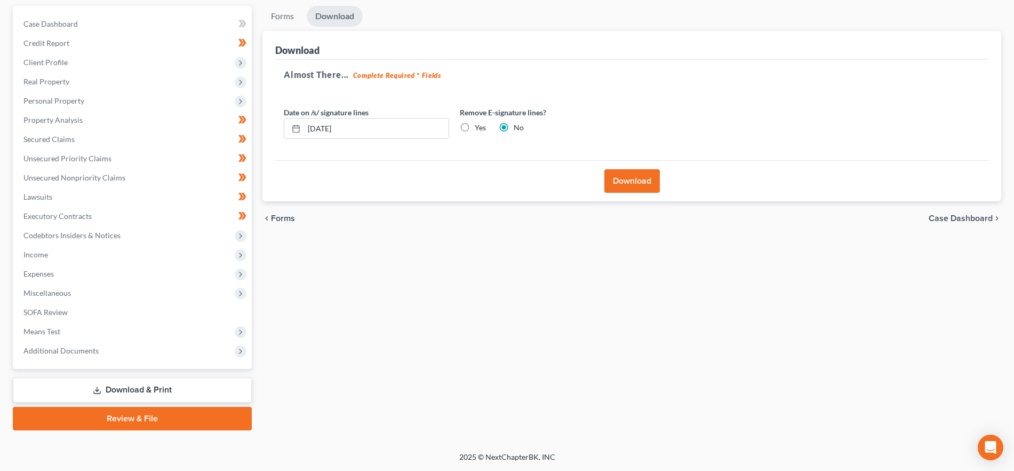
scroll to position [97, 0]
click at [624, 180] on button "Download" at bounding box center [631, 180] width 55 height 23
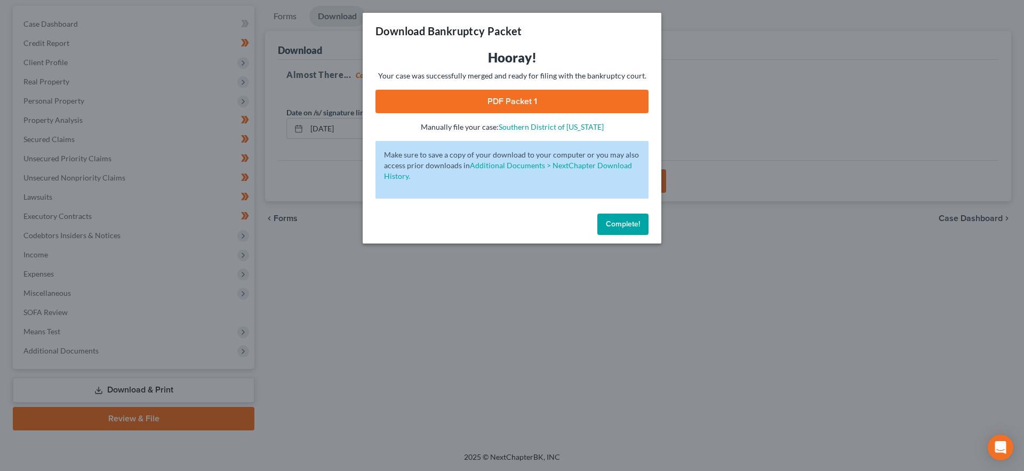
click at [533, 84] on div "Hooray! Your case was successfully merged and ready for filing with the bankrup…" at bounding box center [512, 90] width 273 height 83
click at [531, 98] on link "PDF Packet 1" at bounding box center [512, 101] width 273 height 23
click at [631, 219] on span "Complete!" at bounding box center [623, 223] width 34 height 9
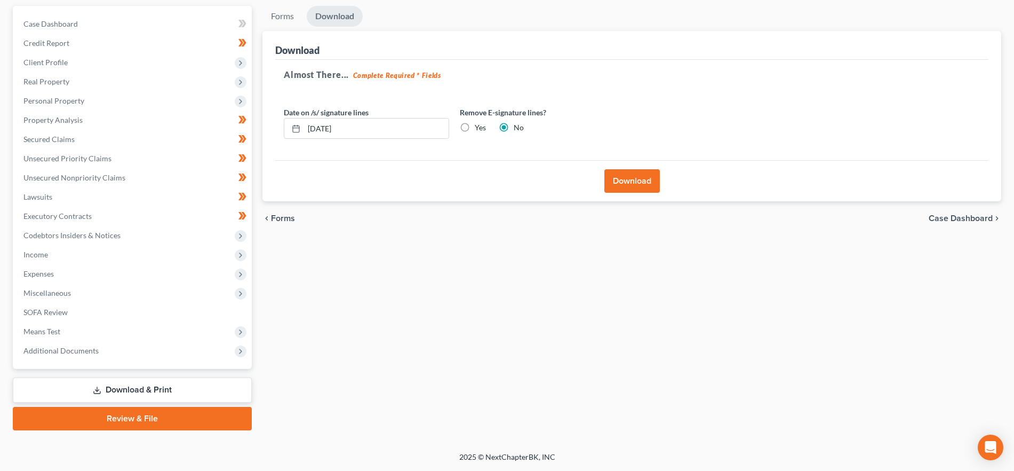
click at [288, 214] on span "Forms" at bounding box center [283, 218] width 24 height 9
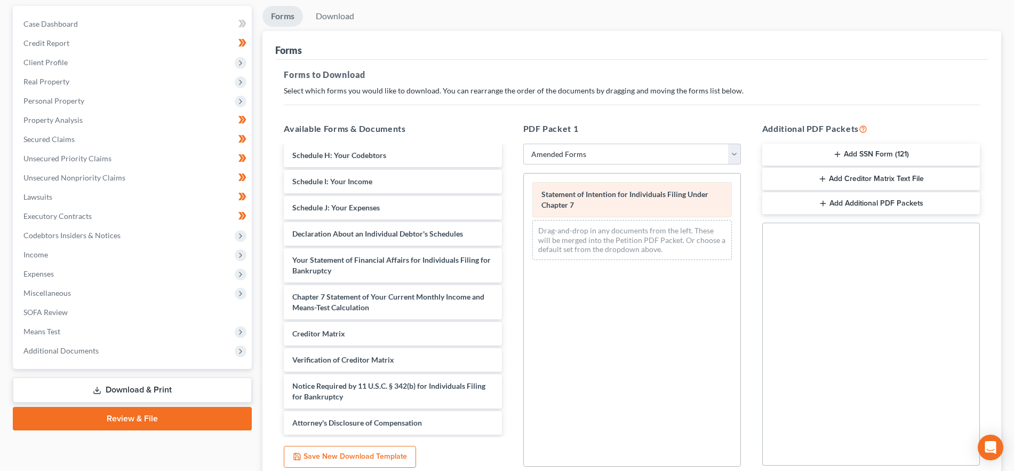
click at [524, 214] on div "Statement of Intention for Individuals Filing Under Chapter 7 Drag-and-drop in …" at bounding box center [632, 220] width 217 height 95
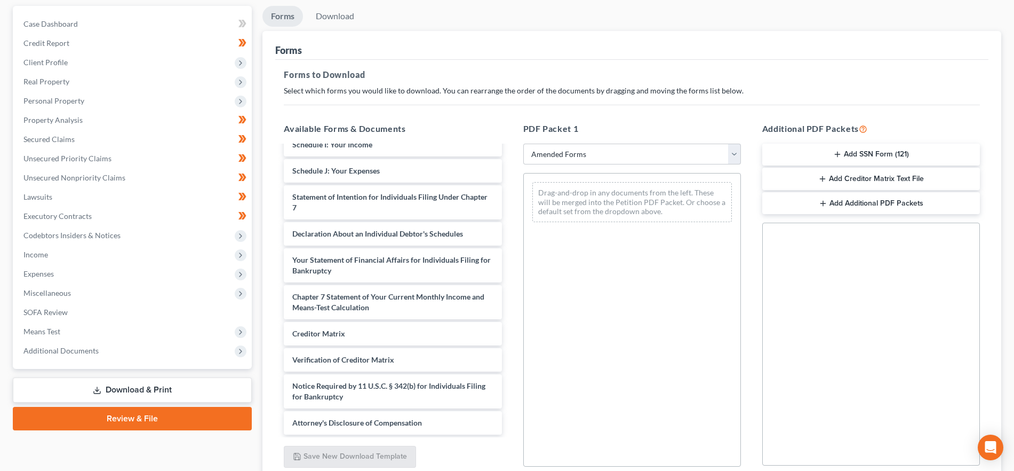
scroll to position [207, 0]
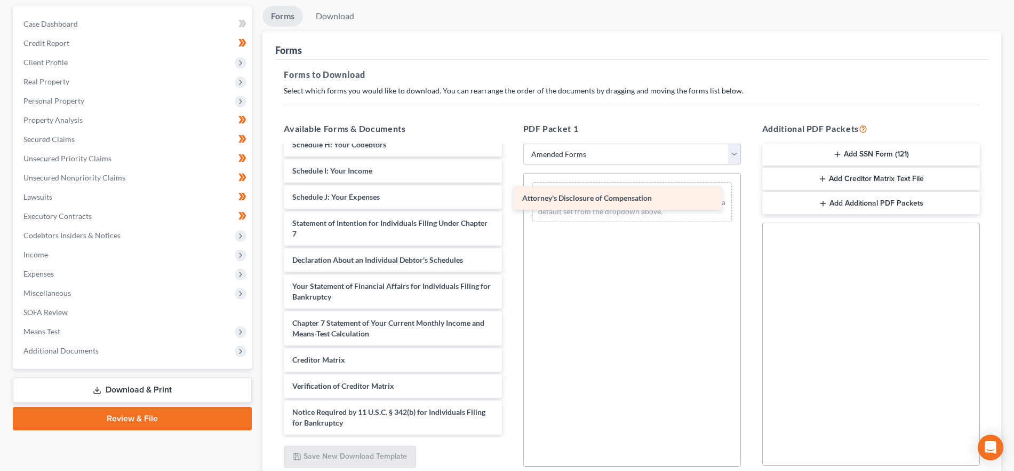
drag, startPoint x: 403, startPoint y: 427, endPoint x: 634, endPoint y: 199, distance: 324.4
click at [510, 199] on div "Attorney's Disclosure of Compensation Voluntary Petition for Individuals Filing…" at bounding box center [392, 186] width 235 height 495
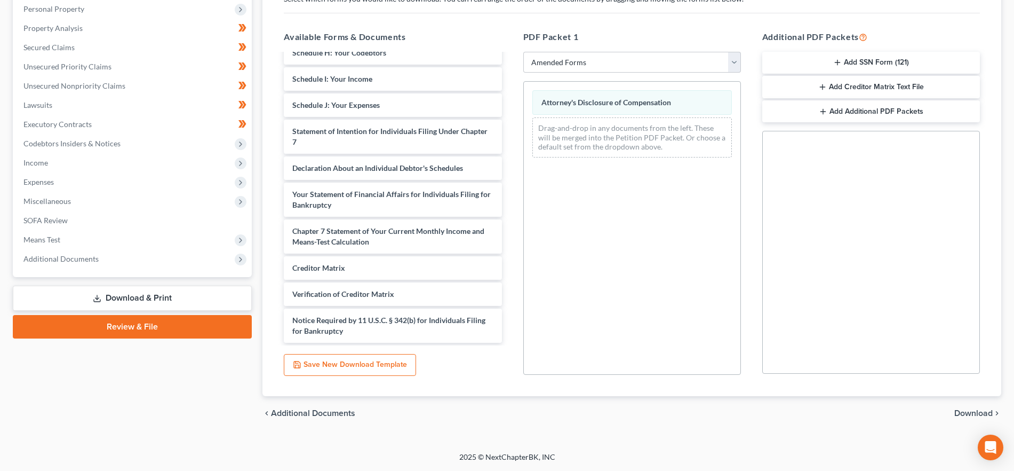
click at [972, 412] on span "Download" at bounding box center [973, 413] width 38 height 9
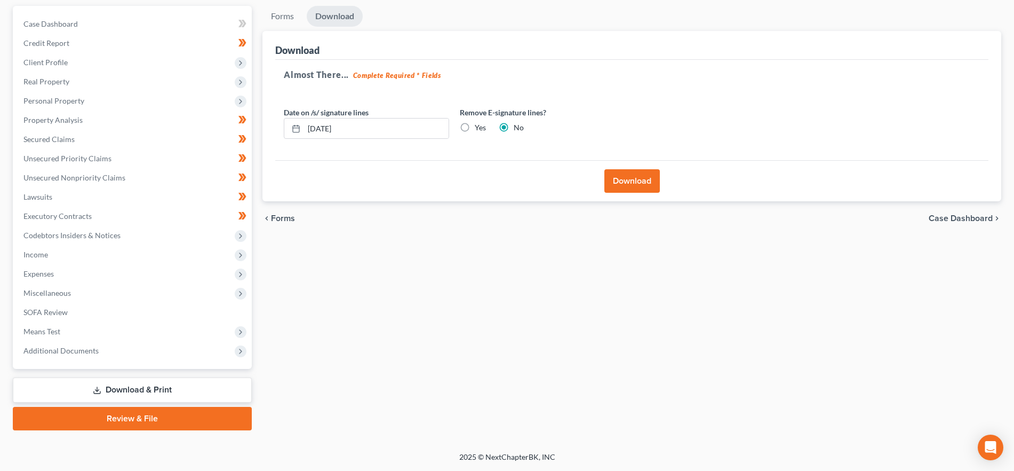
click at [638, 176] on button "Download" at bounding box center [631, 180] width 55 height 23
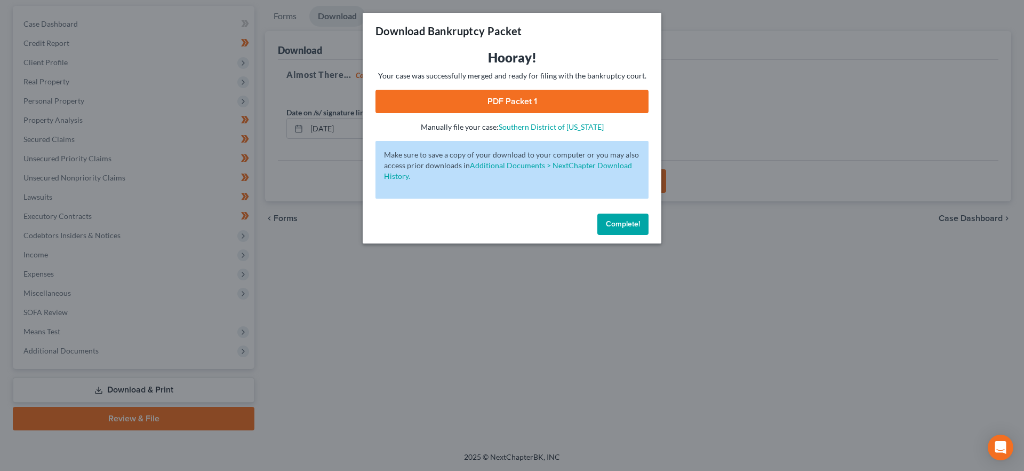
drag, startPoint x: 520, startPoint y: 103, endPoint x: 513, endPoint y: 102, distance: 7.5
click at [520, 103] on link "PDF Packet 1" at bounding box center [512, 101] width 273 height 23
click at [647, 220] on button "Complete!" at bounding box center [623, 223] width 51 height 21
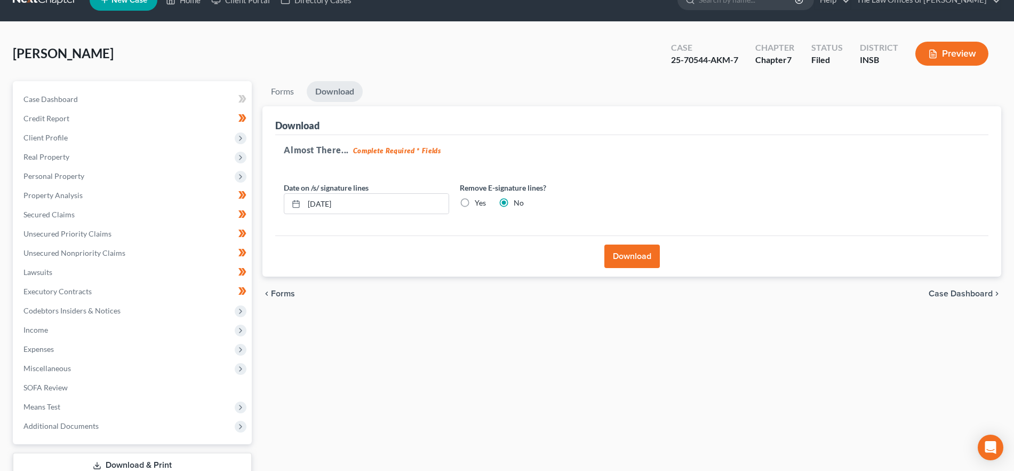
scroll to position [0, 0]
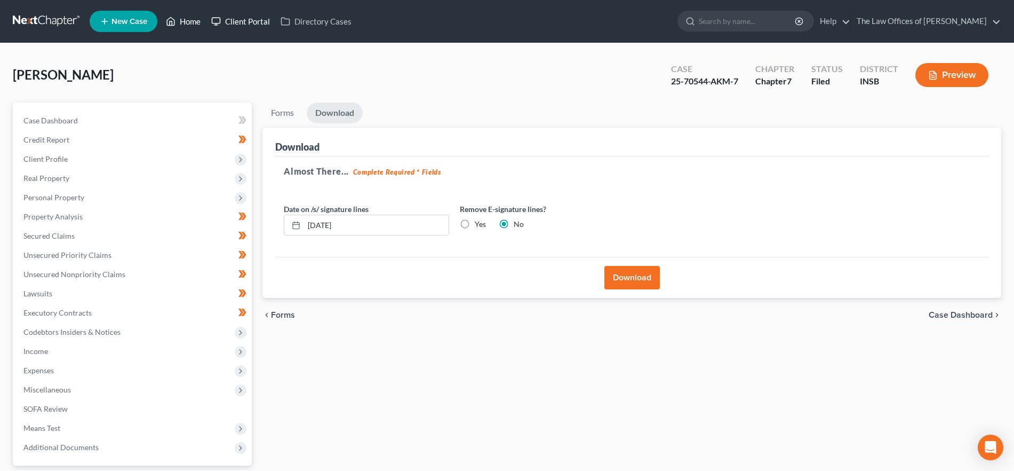
drag, startPoint x: 193, startPoint y: 23, endPoint x: 219, endPoint y: 28, distance: 26.6
click at [193, 23] on link "Home" at bounding box center [183, 21] width 45 height 19
